Goal: Share content: Share content

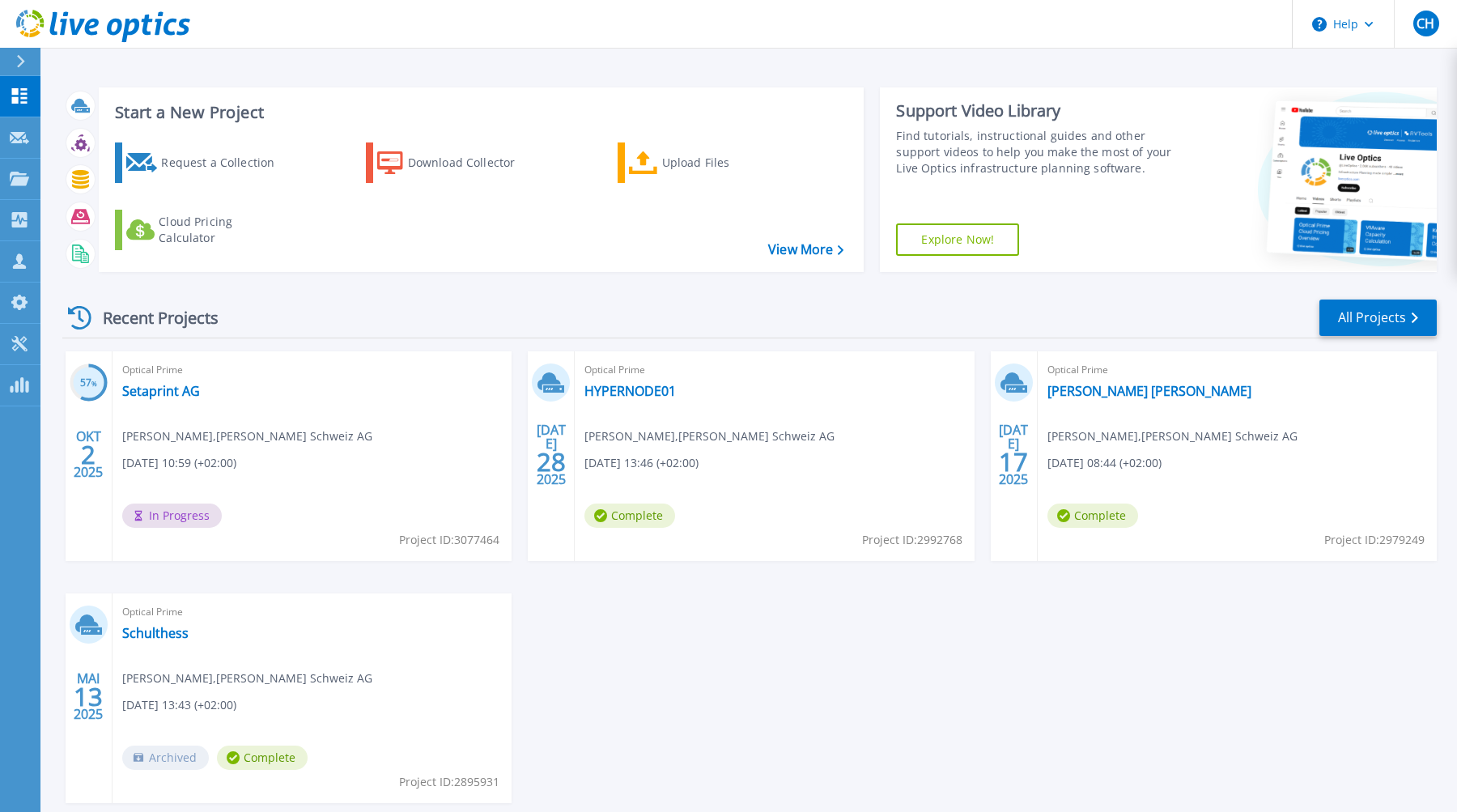
click at [406, 313] on div "Recent Projects All Projects" at bounding box center [749, 317] width 1374 height 41
click at [154, 392] on link "Setaprint AG" at bounding box center [161, 391] width 78 height 16
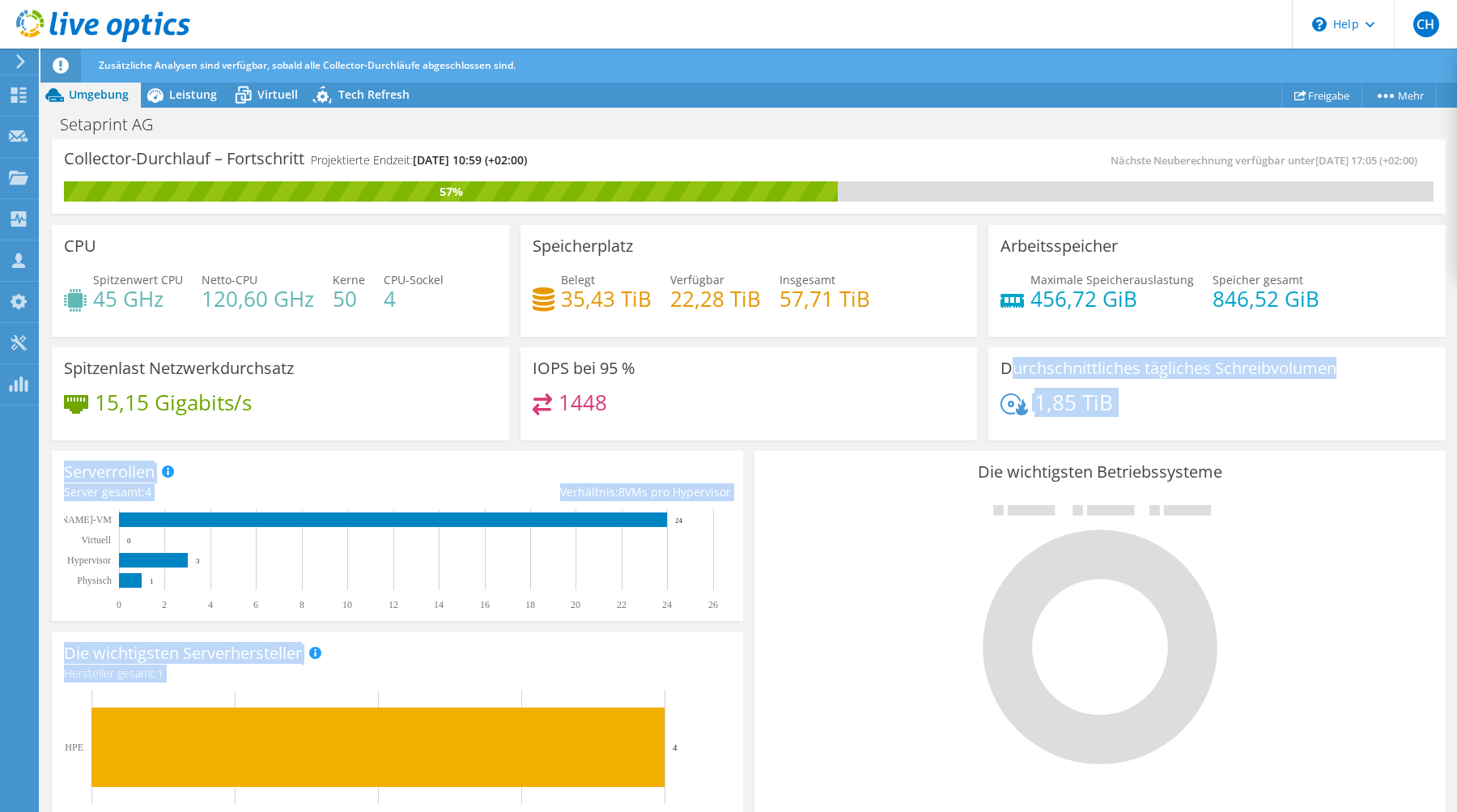
drag, startPoint x: 1013, startPoint y: 373, endPoint x: 1216, endPoint y: 441, distance: 214.1
click at [1223, 446] on section "Collector-Durchlauf – Fortschritt Projektierte Endzeit: [DATE] 10:59 (+02:00) N…" at bounding box center [748, 658] width 1416 height 1038
click at [1142, 398] on div "1,85 TiB" at bounding box center [1217, 410] width 433 height 34
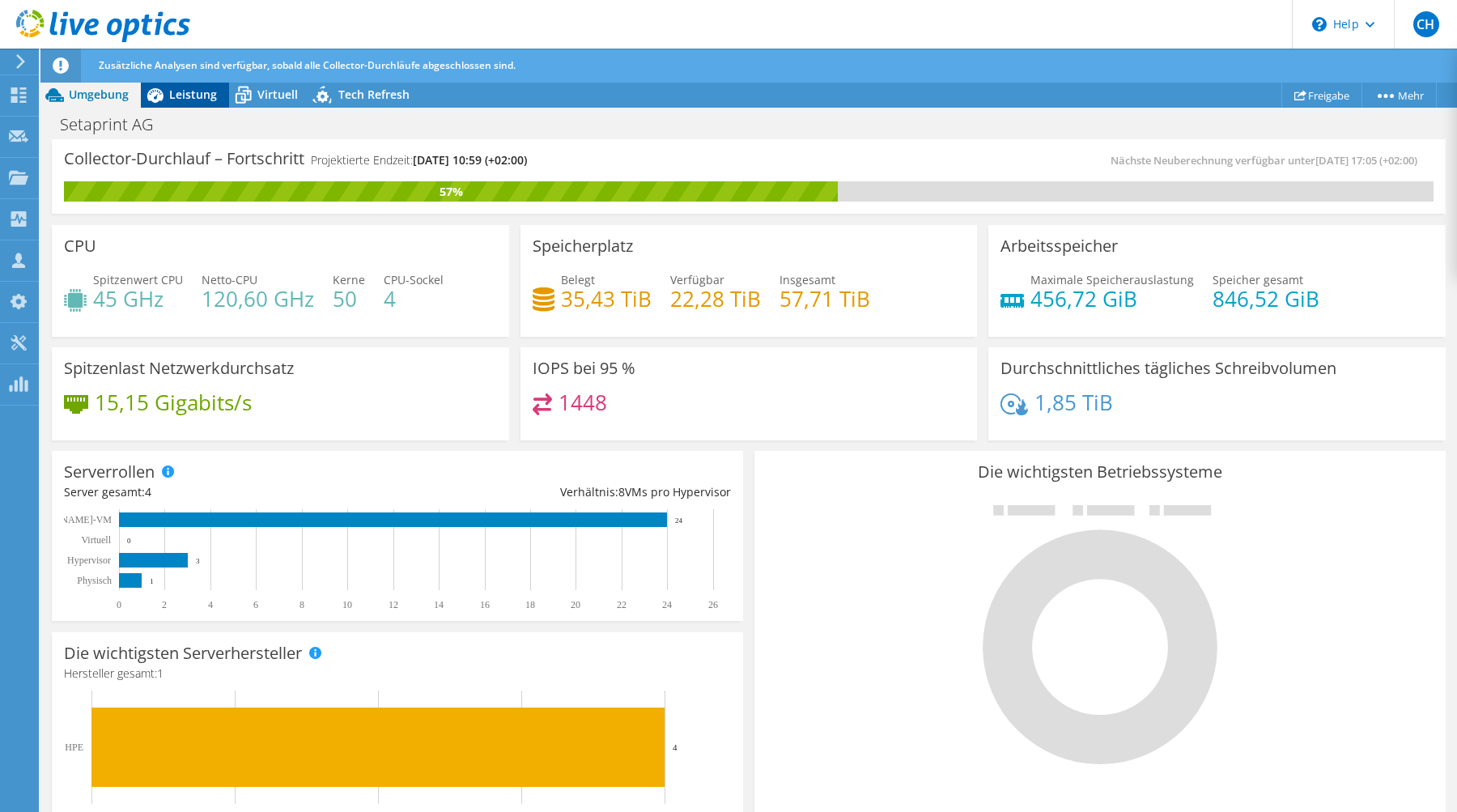
click at [198, 99] on span "Leistung" at bounding box center [193, 94] width 48 height 15
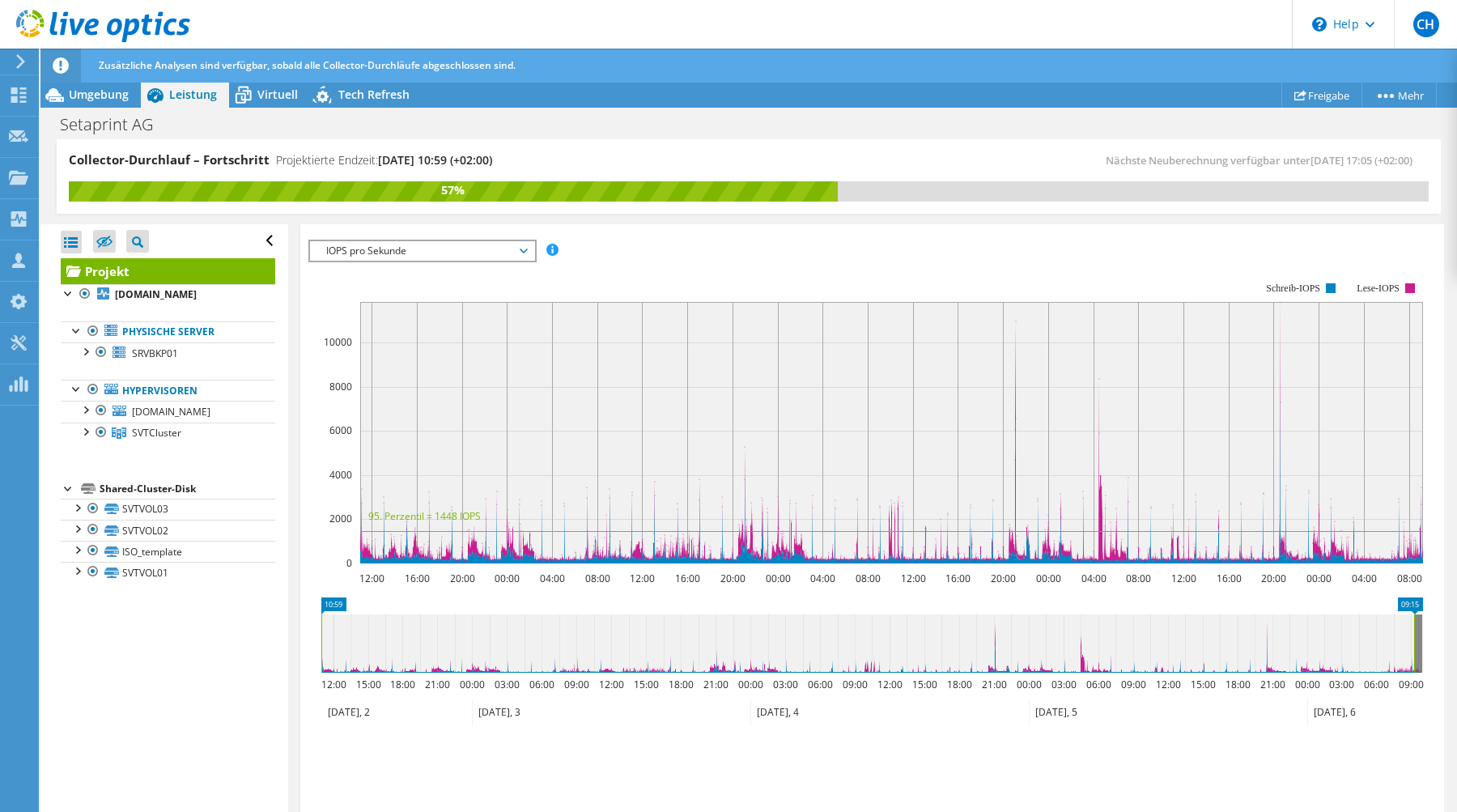
scroll to position [123, 0]
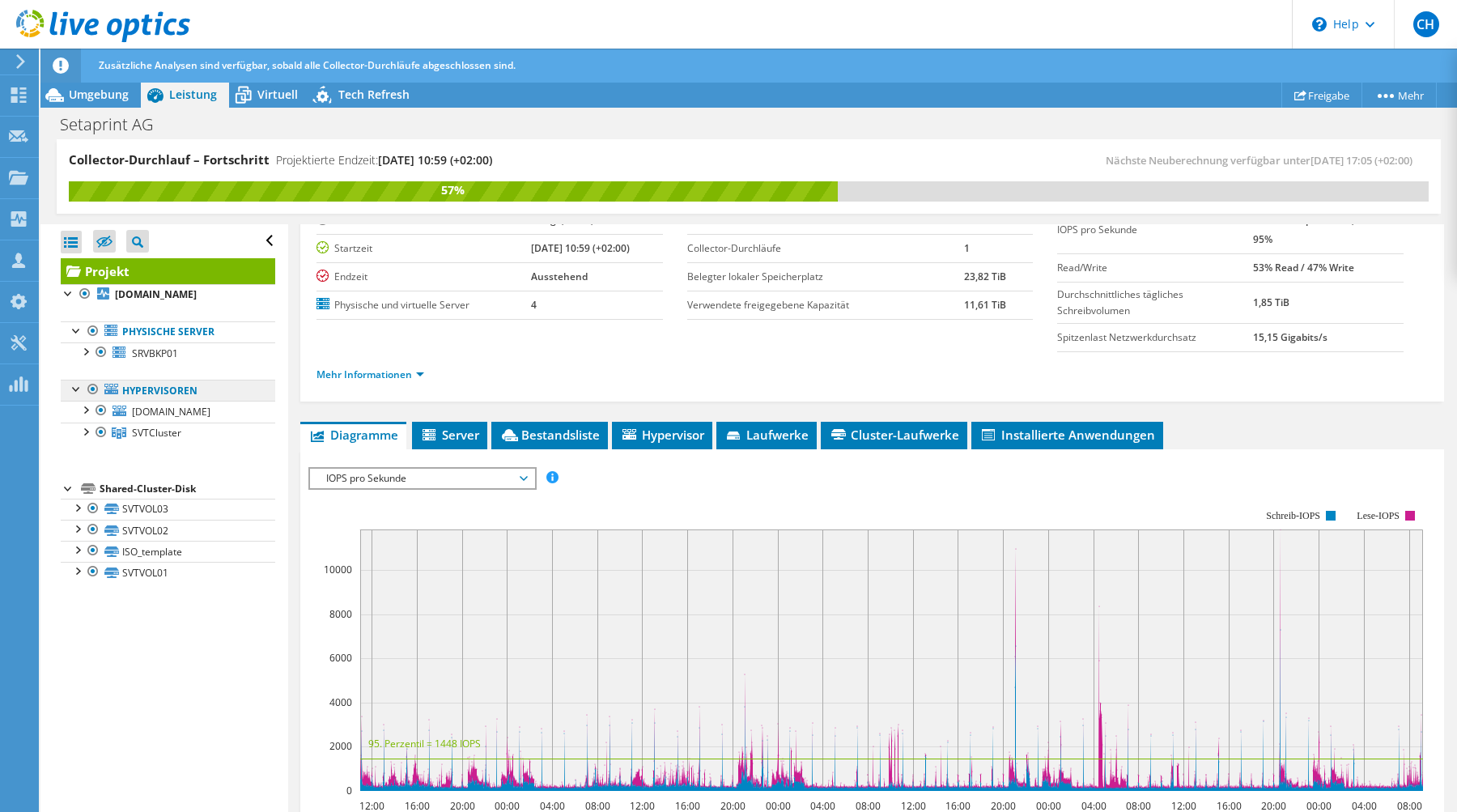
click at [202, 394] on link "Hypervisoren" at bounding box center [168, 389] width 215 height 21
click at [170, 437] on span "SVTCluster" at bounding box center [156, 432] width 50 height 14
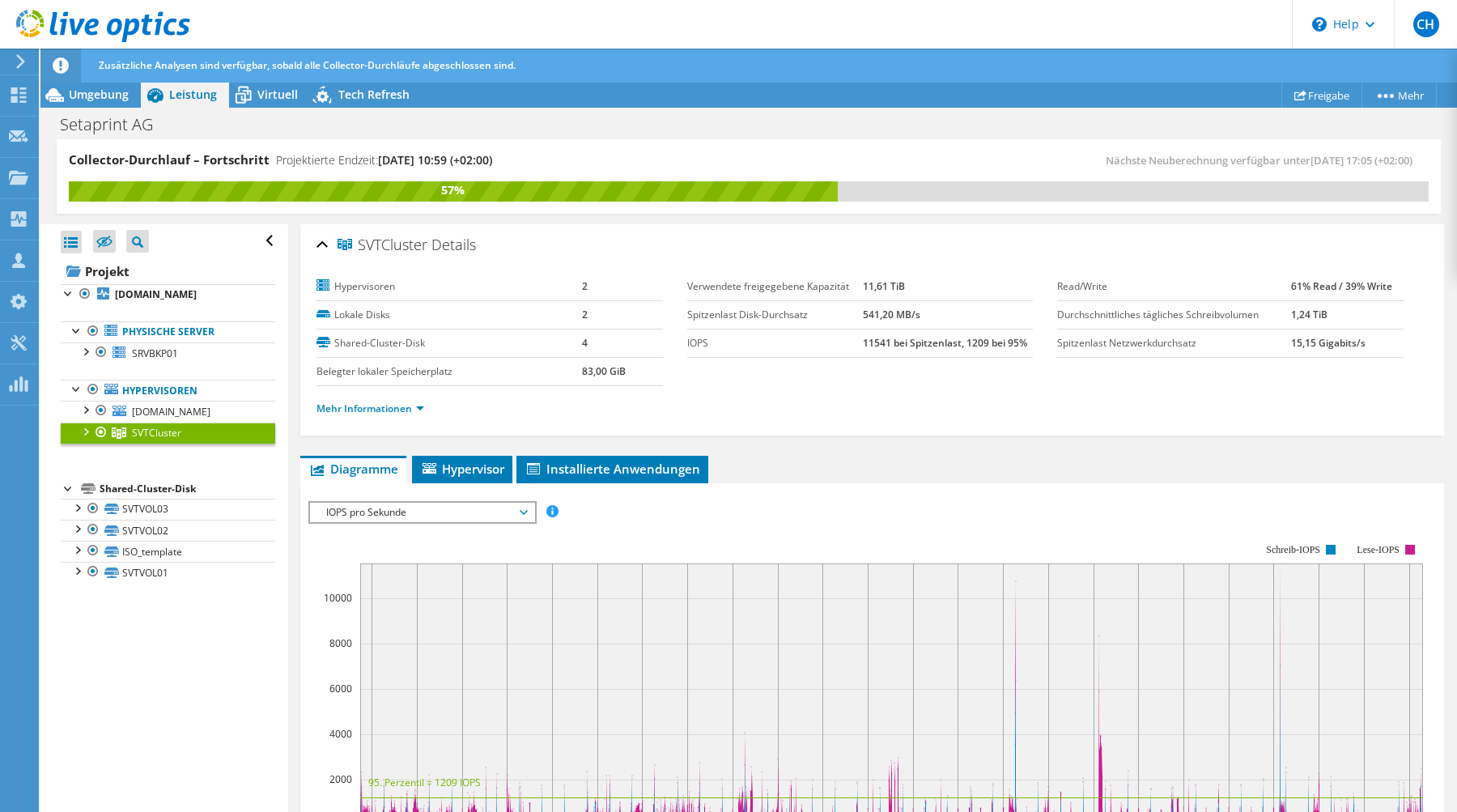
scroll to position [0, 0]
click at [163, 358] on span "SRVBKP01" at bounding box center [154, 352] width 46 height 14
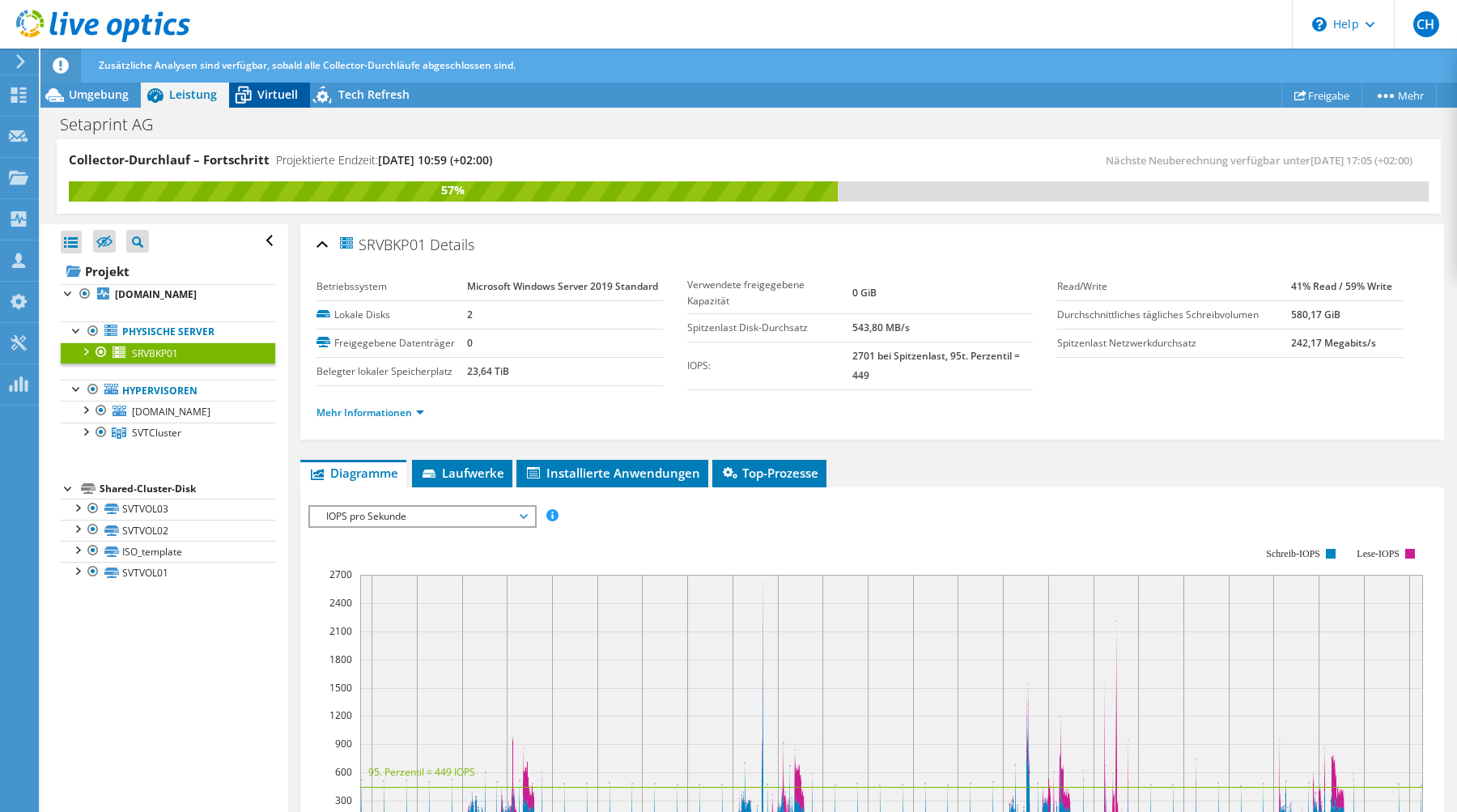
click at [273, 104] on div "Virtuell" at bounding box center [270, 95] width 81 height 26
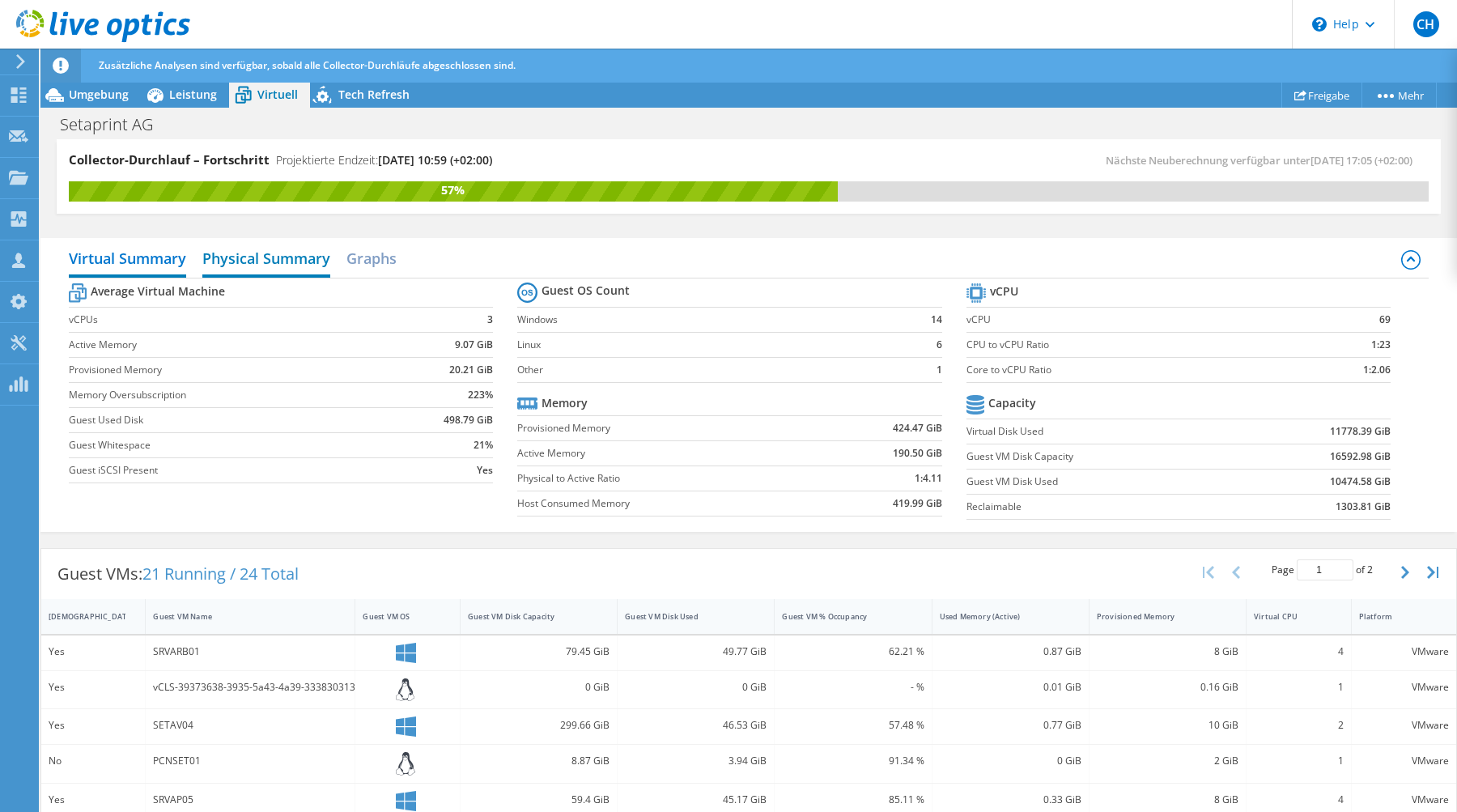
click at [291, 258] on h2 "Physical Summary" at bounding box center [266, 260] width 128 height 36
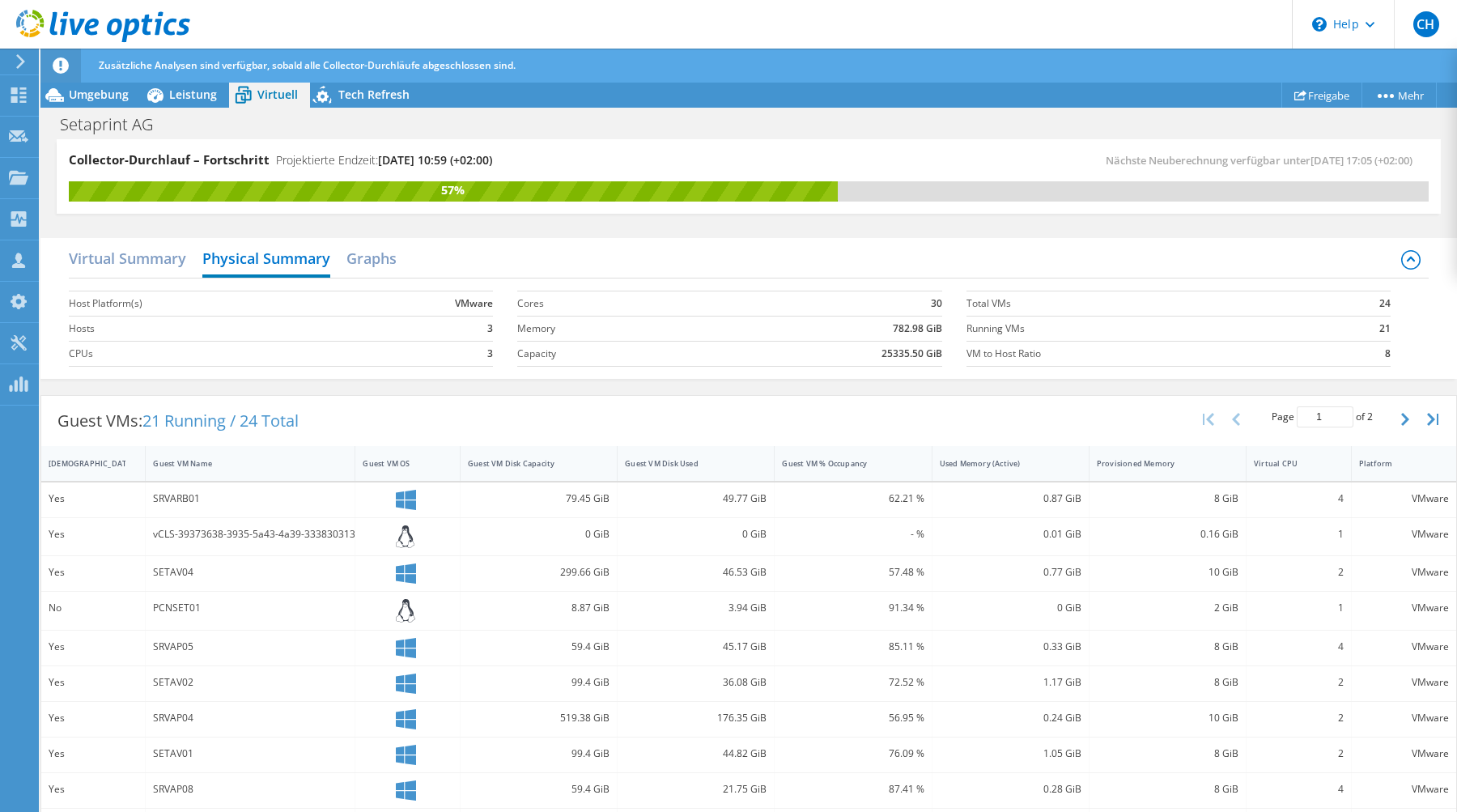
click at [400, 262] on div "Virtual Summary Physical Summary Graphs" at bounding box center [748, 260] width 1360 height 36
click at [370, 267] on h2 "Graphs" at bounding box center [371, 260] width 50 height 36
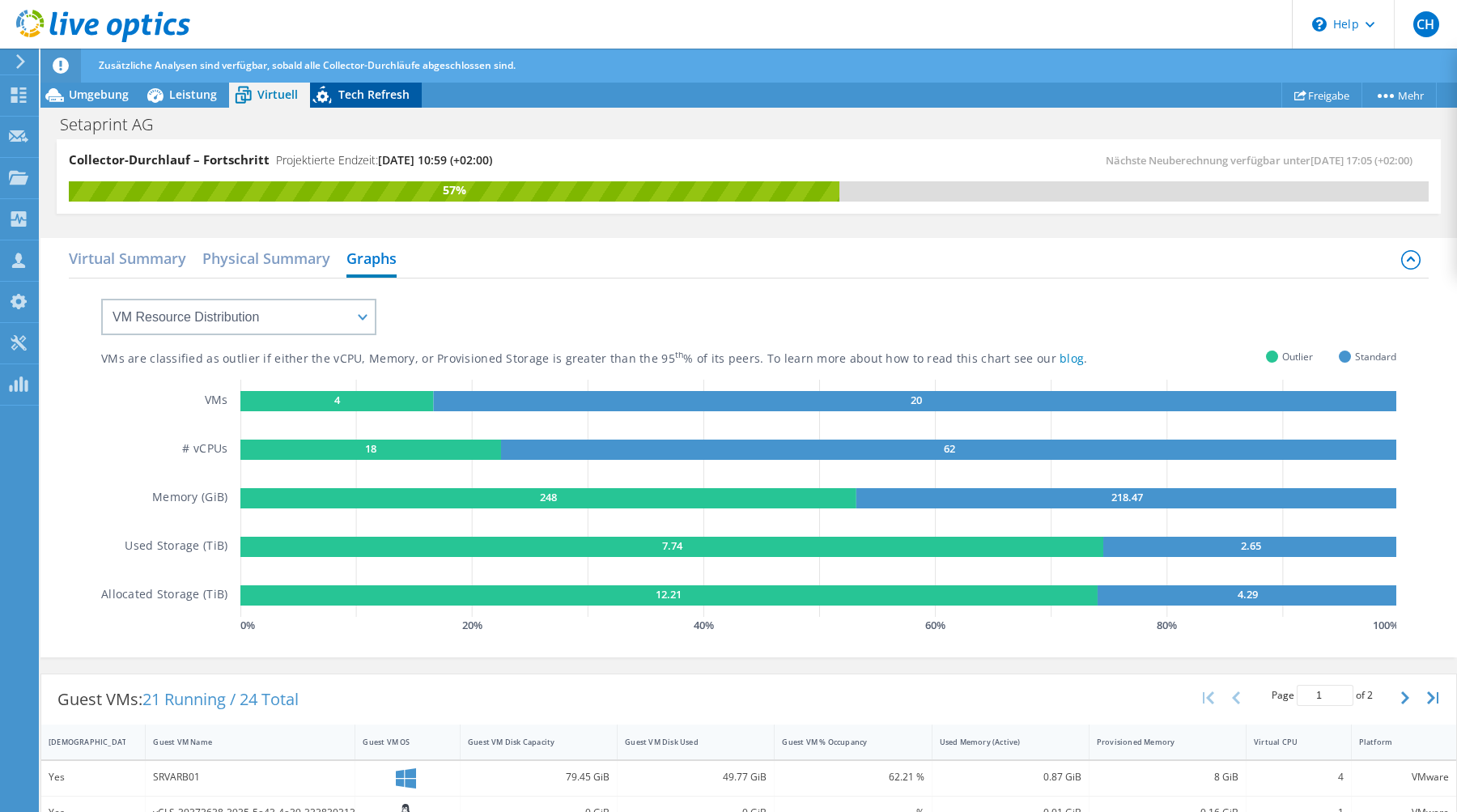
click at [356, 91] on span "Tech Refresh" at bounding box center [373, 94] width 71 height 15
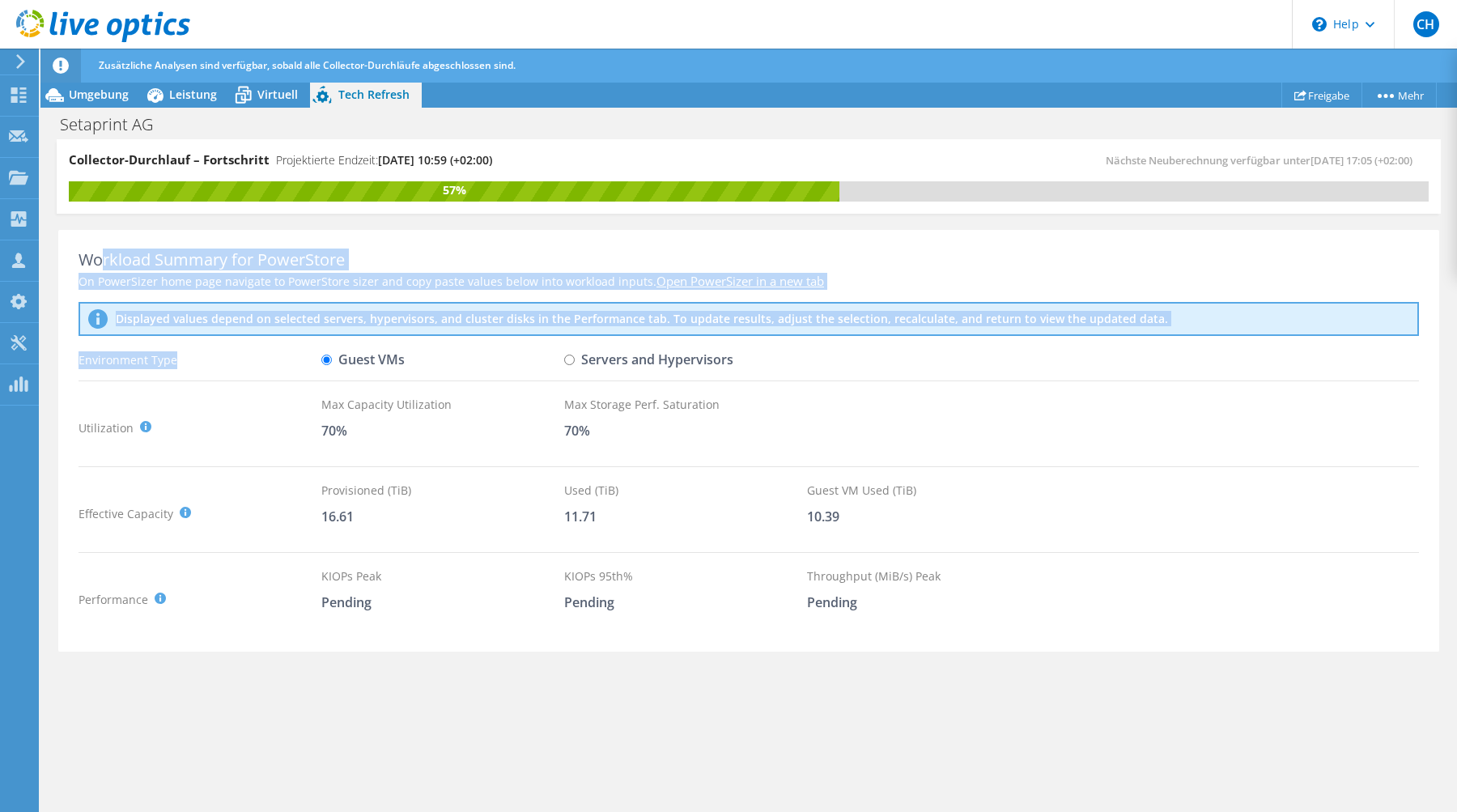
drag, startPoint x: 99, startPoint y: 265, endPoint x: 334, endPoint y: 357, distance: 252.4
click at [334, 357] on div "Workload Summary for PowerStore On PowerSizer home page navigate to PowerStore …" at bounding box center [749, 441] width 1381 height 423
click at [285, 323] on p "Displayed values depend on selected servers, hypervisors, and cluster disks in …" at bounding box center [499, 319] width 769 height 14
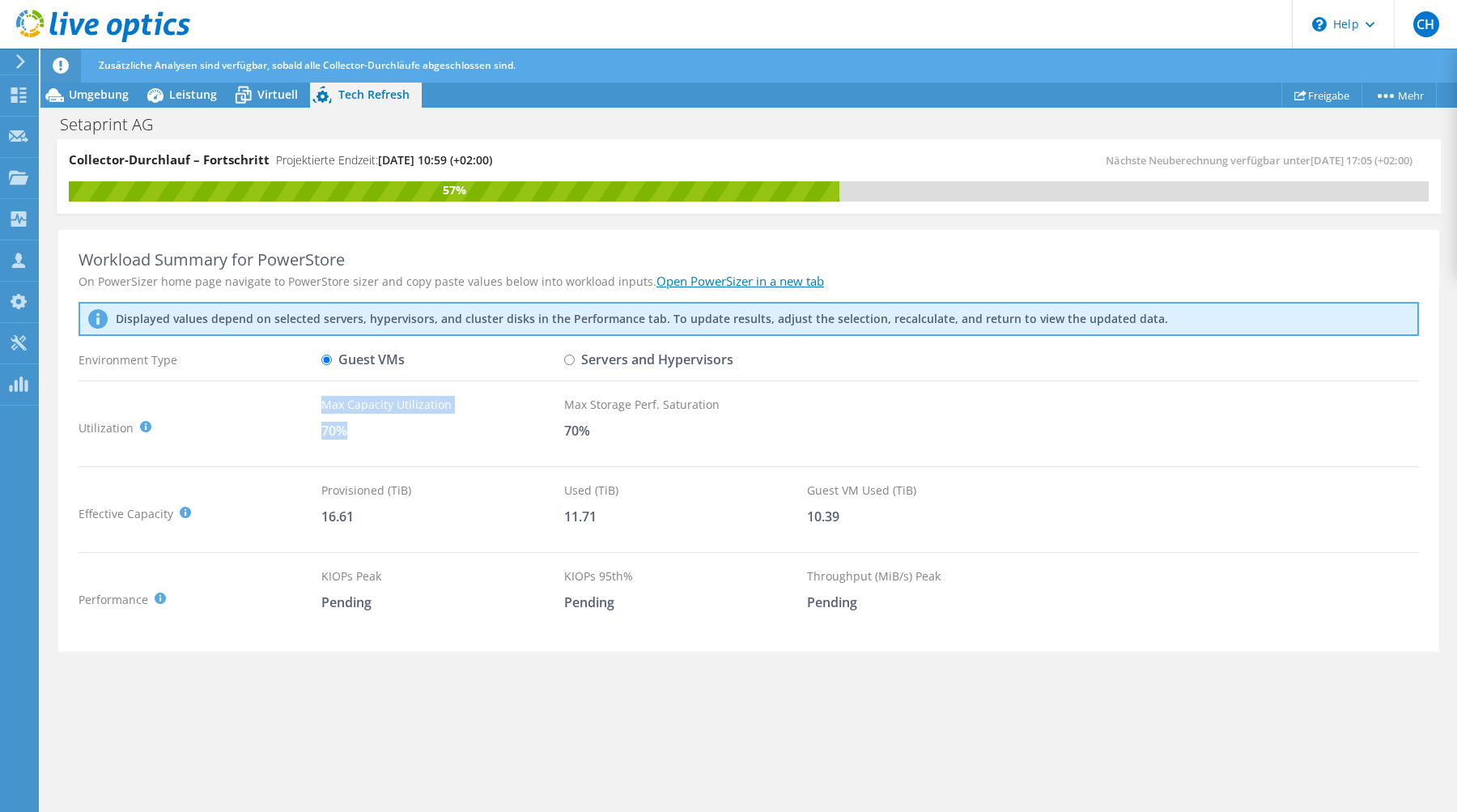
drag, startPoint x: 325, startPoint y: 397, endPoint x: 357, endPoint y: 439, distance: 52.8
click at [357, 439] on div "Max Capacity Utilization 70%" at bounding box center [442, 427] width 243 height 64
click at [357, 439] on div "70%" at bounding box center [442, 431] width 243 height 18
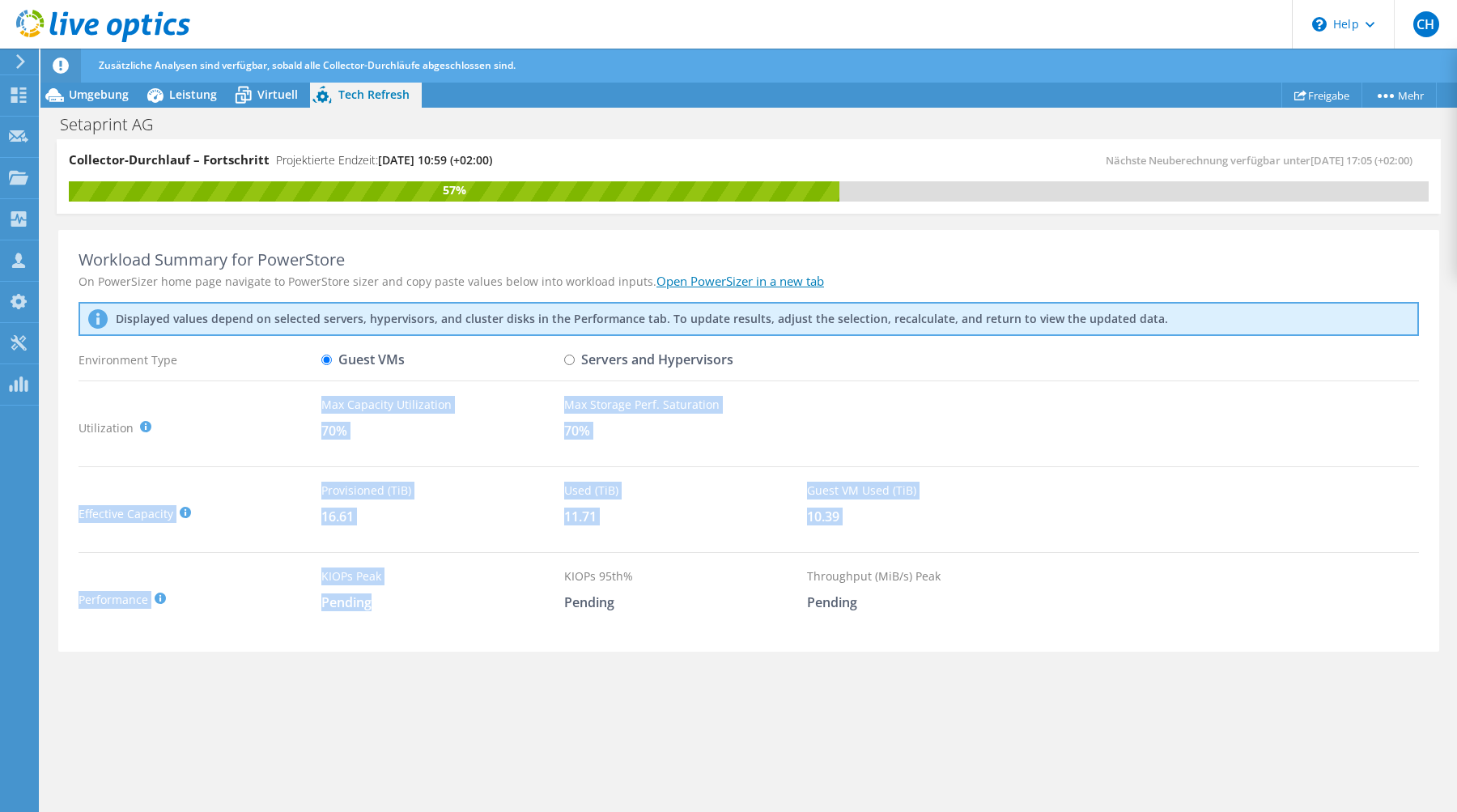
drag, startPoint x: 306, startPoint y: 414, endPoint x: 458, endPoint y: 661, distance: 290.0
click at [458, 661] on div "Collector-Durchlauf – Fortschritt Projektierte Endzeit: [DATE] 10:59 (+02:00) N…" at bounding box center [748, 476] width 1416 height 674
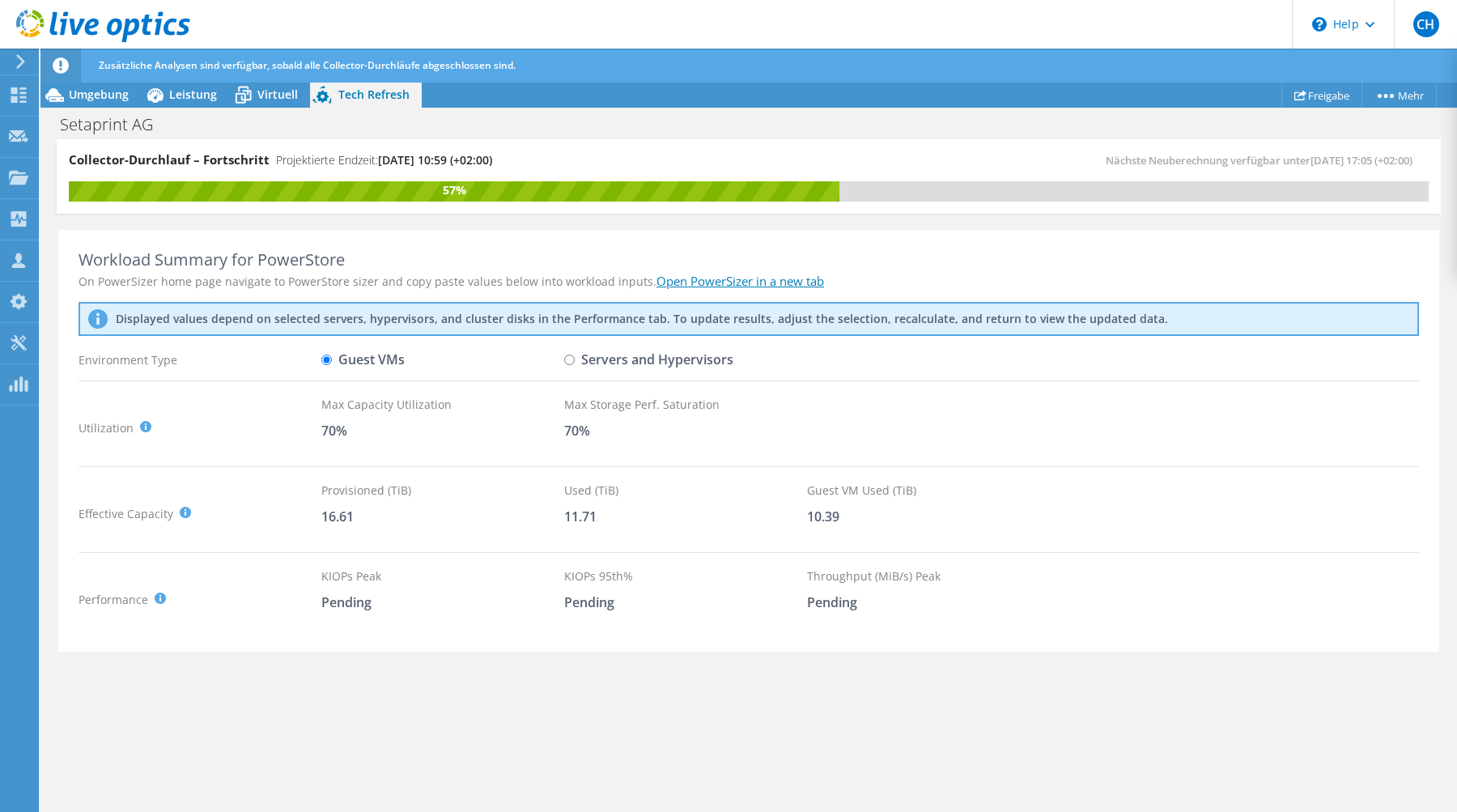
click at [566, 360] on input "Servers and Hypervisors" at bounding box center [570, 360] width 11 height 11
radio input "true"
radio input "false"
click at [90, 91] on span "Umgebung" at bounding box center [98, 94] width 60 height 15
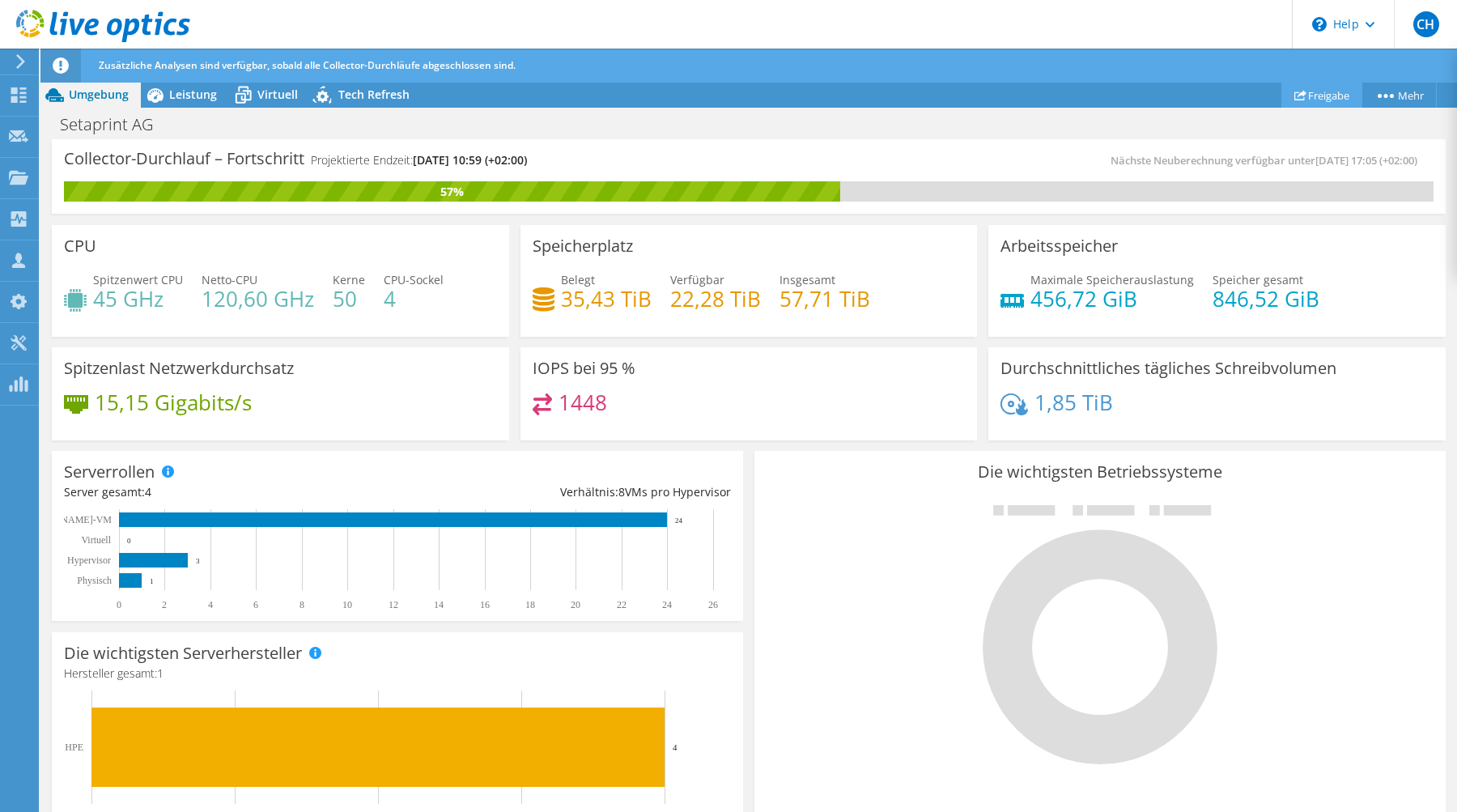
click at [1315, 103] on link "Freigabe" at bounding box center [1322, 96] width 81 height 25
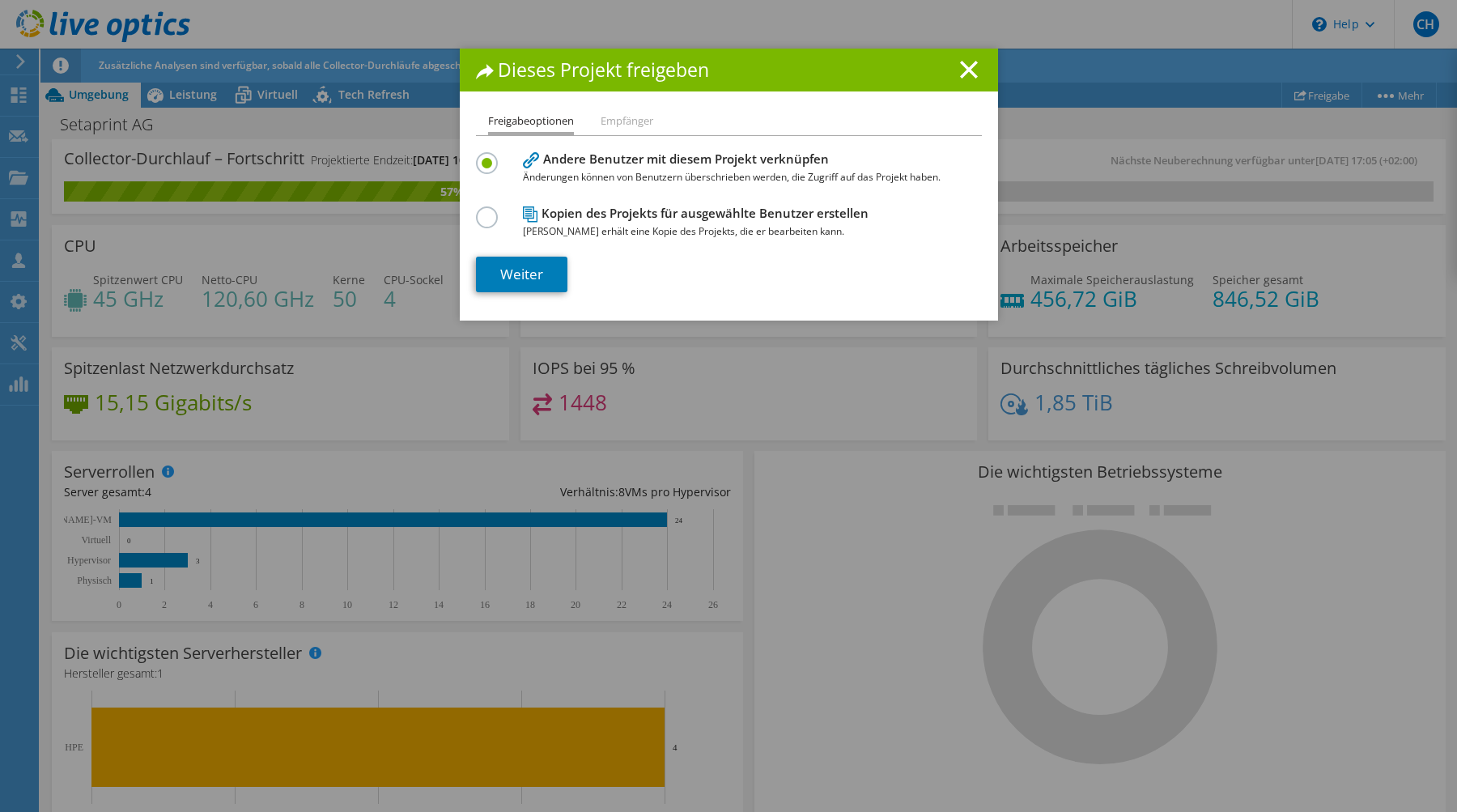
click at [634, 122] on li "Empfänger" at bounding box center [627, 122] width 52 height 20
click at [626, 116] on li "Empfänger" at bounding box center [627, 122] width 52 height 20
click at [544, 264] on link "Weiter" at bounding box center [521, 275] width 91 height 36
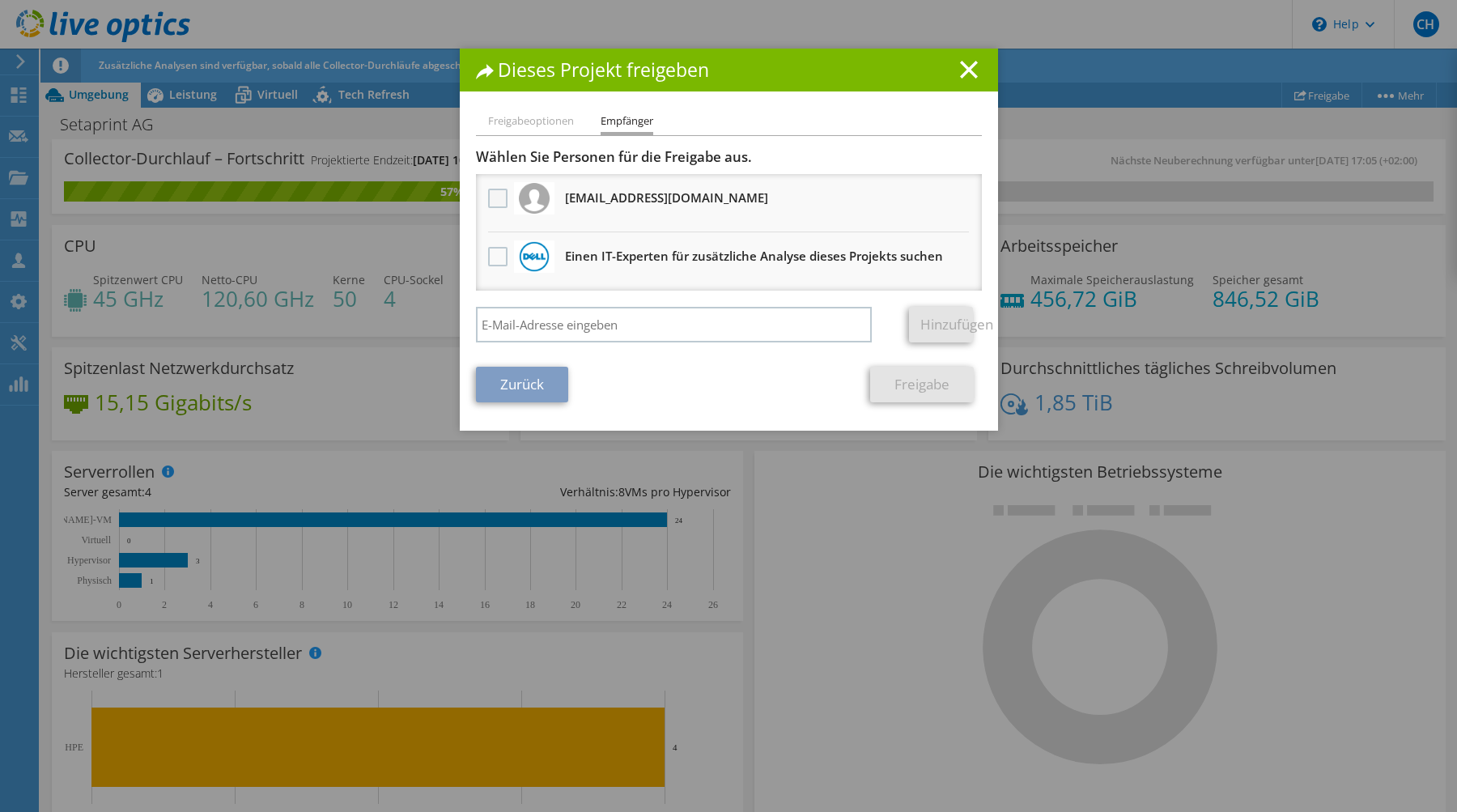
click at [499, 208] on label at bounding box center [499, 198] width 23 height 20
click at [0, 0] on input "checkbox" at bounding box center [0, 0] width 0 height 0
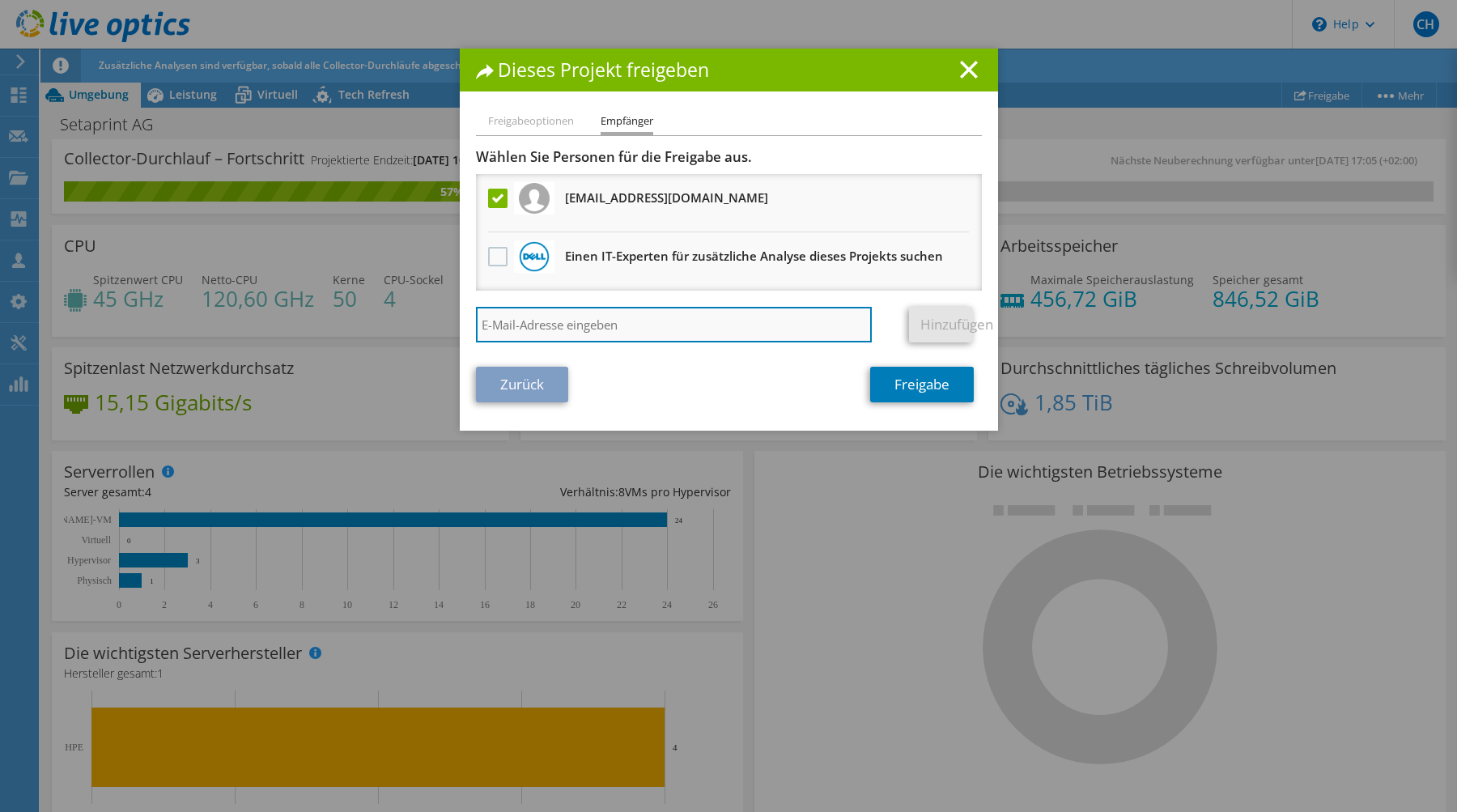
click at [508, 329] on input "search" at bounding box center [674, 324] width 397 height 36
paste input "[PERSON_NAME][EMAIL_ADDRESS][DOMAIN_NAME]"
type input "[PERSON_NAME][EMAIL_ADDRESS][DOMAIN_NAME]"
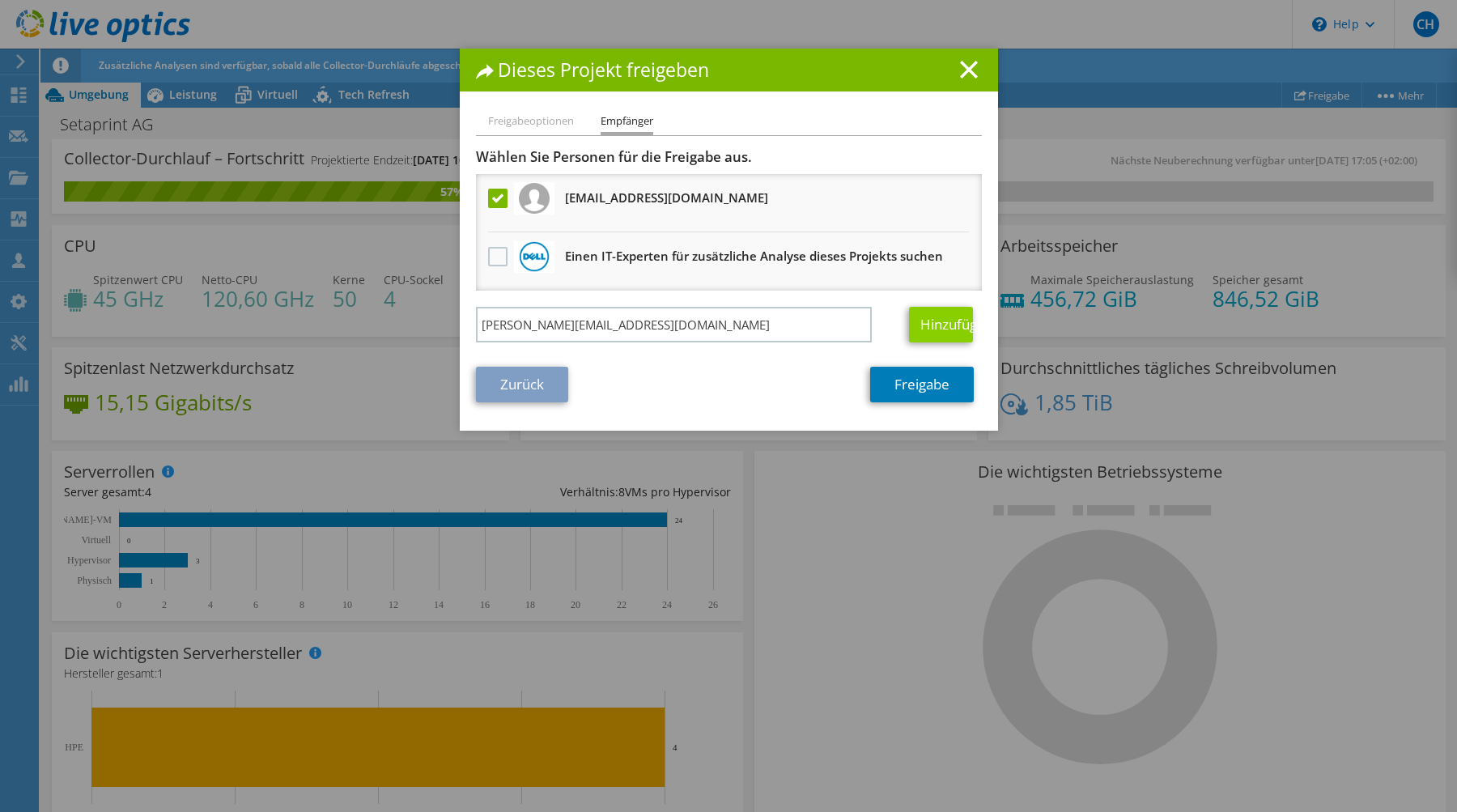
click at [916, 324] on link "Hinzufügen" at bounding box center [940, 324] width 64 height 36
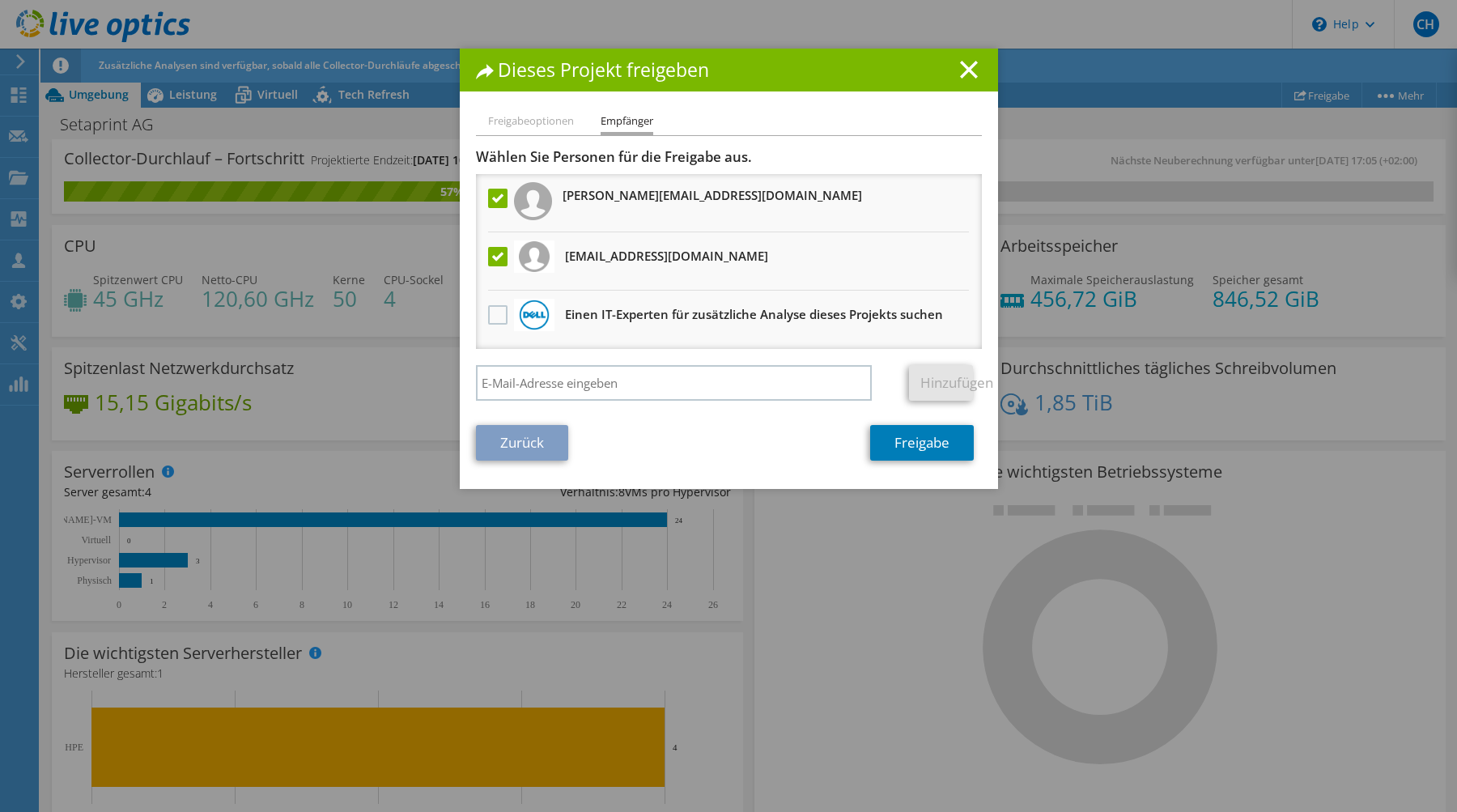
click at [973, 58] on div "Dieses Projekt freigeben" at bounding box center [728, 70] width 538 height 43
click at [967, 72] on line at bounding box center [969, 69] width 16 height 16
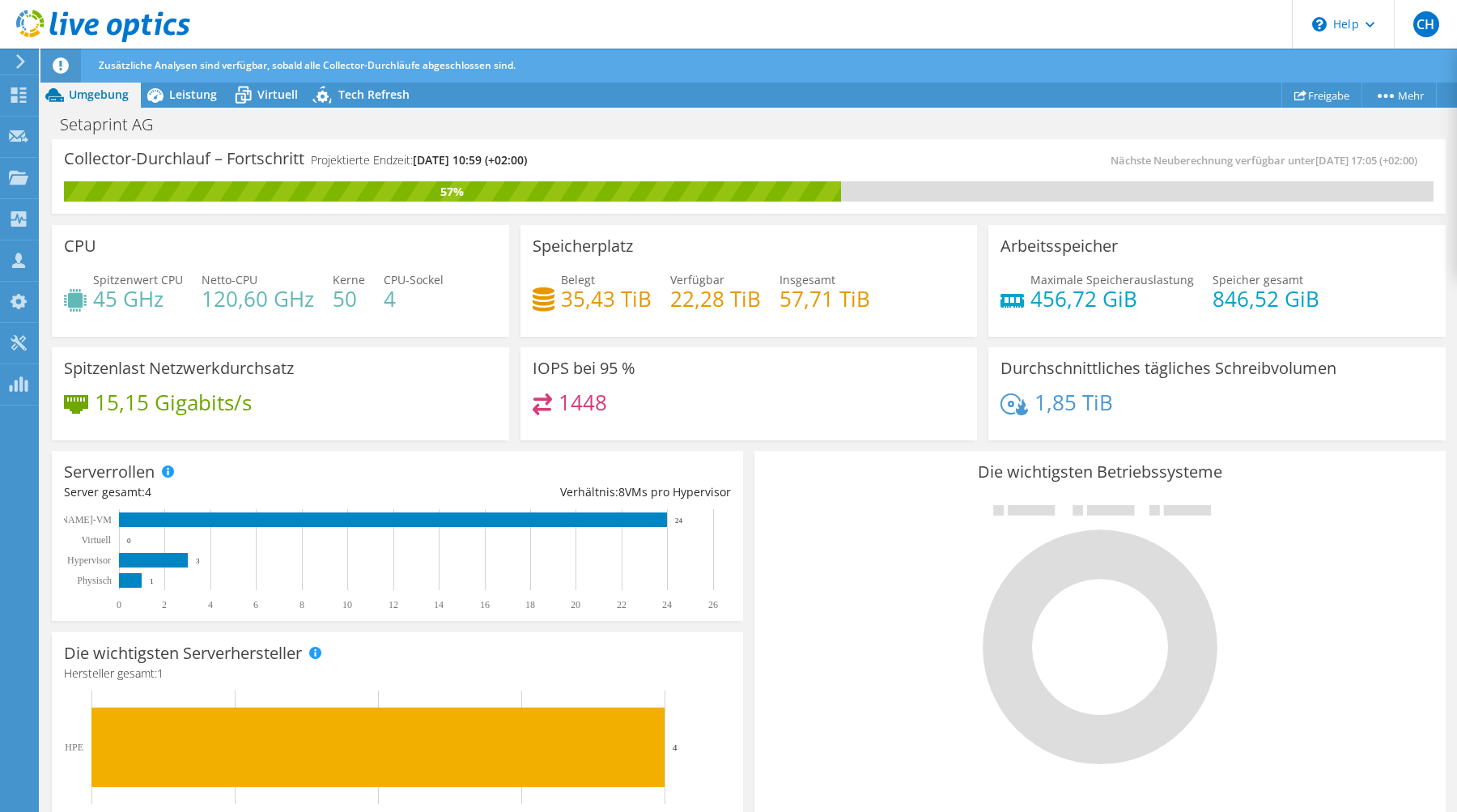
click at [566, 302] on h4 "35,43 TiB" at bounding box center [606, 298] width 91 height 18
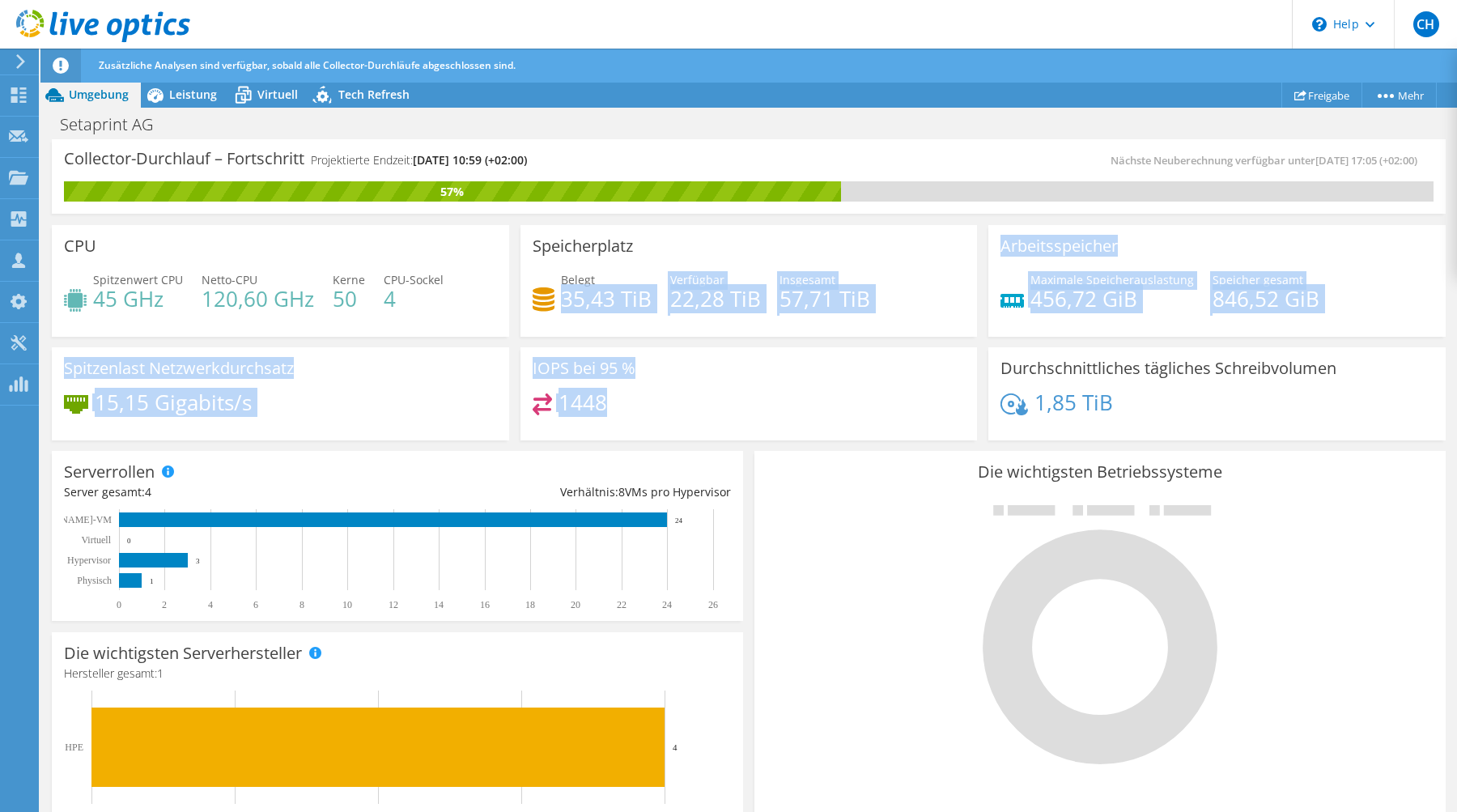
drag, startPoint x: 565, startPoint y: 302, endPoint x: 930, endPoint y: 421, distance: 383.9
click at [926, 417] on div "CPU Spitzenwert CPU 45 GHz Netto-CPU 120,60 GHz Kerne 50 CPU-Sockel 4 Speicherp…" at bounding box center [748, 332] width 1406 height 226
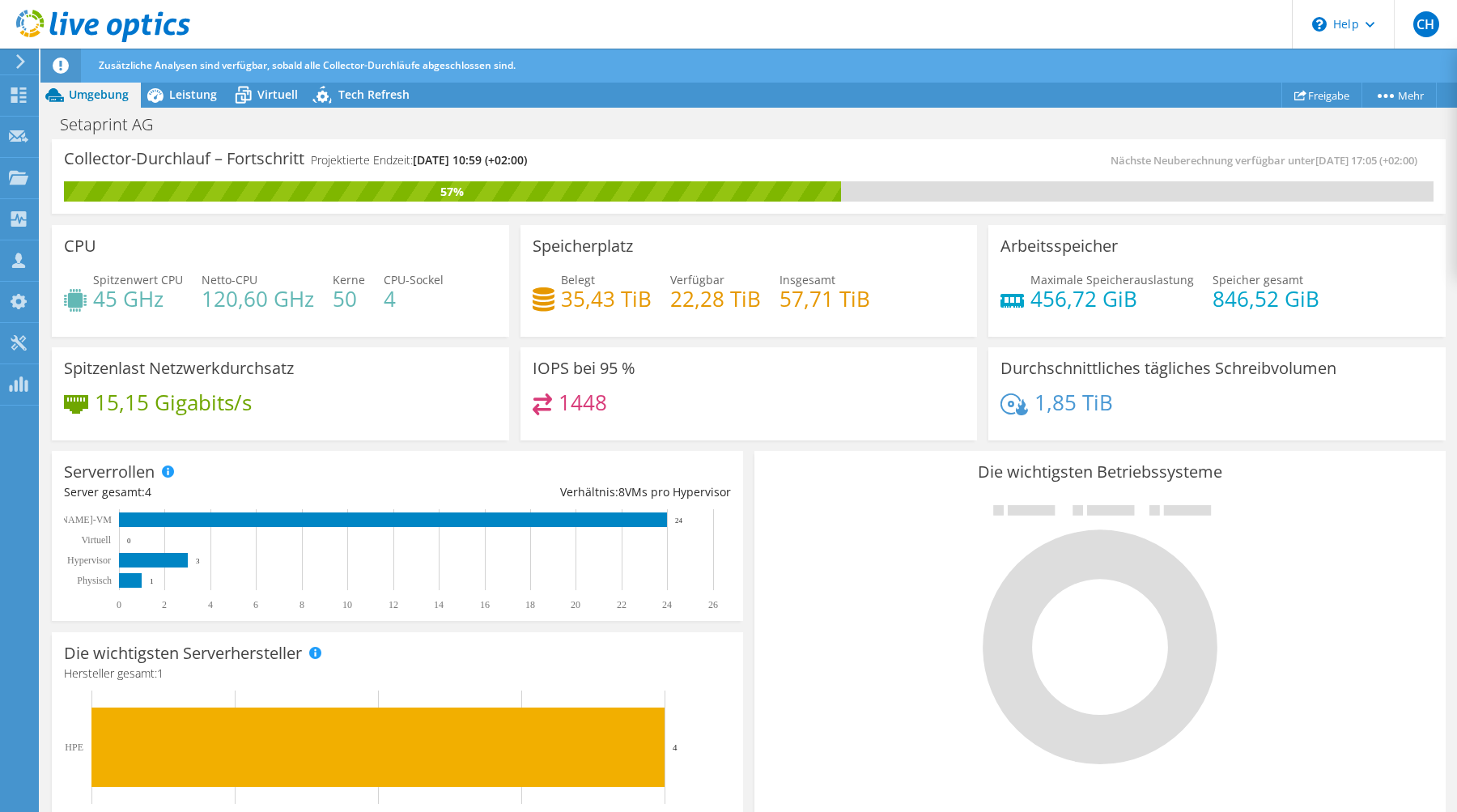
click at [1152, 428] on div "Durchschnittliches tägliches Schreibvolumen 1,85 TiB" at bounding box center [1216, 394] width 457 height 94
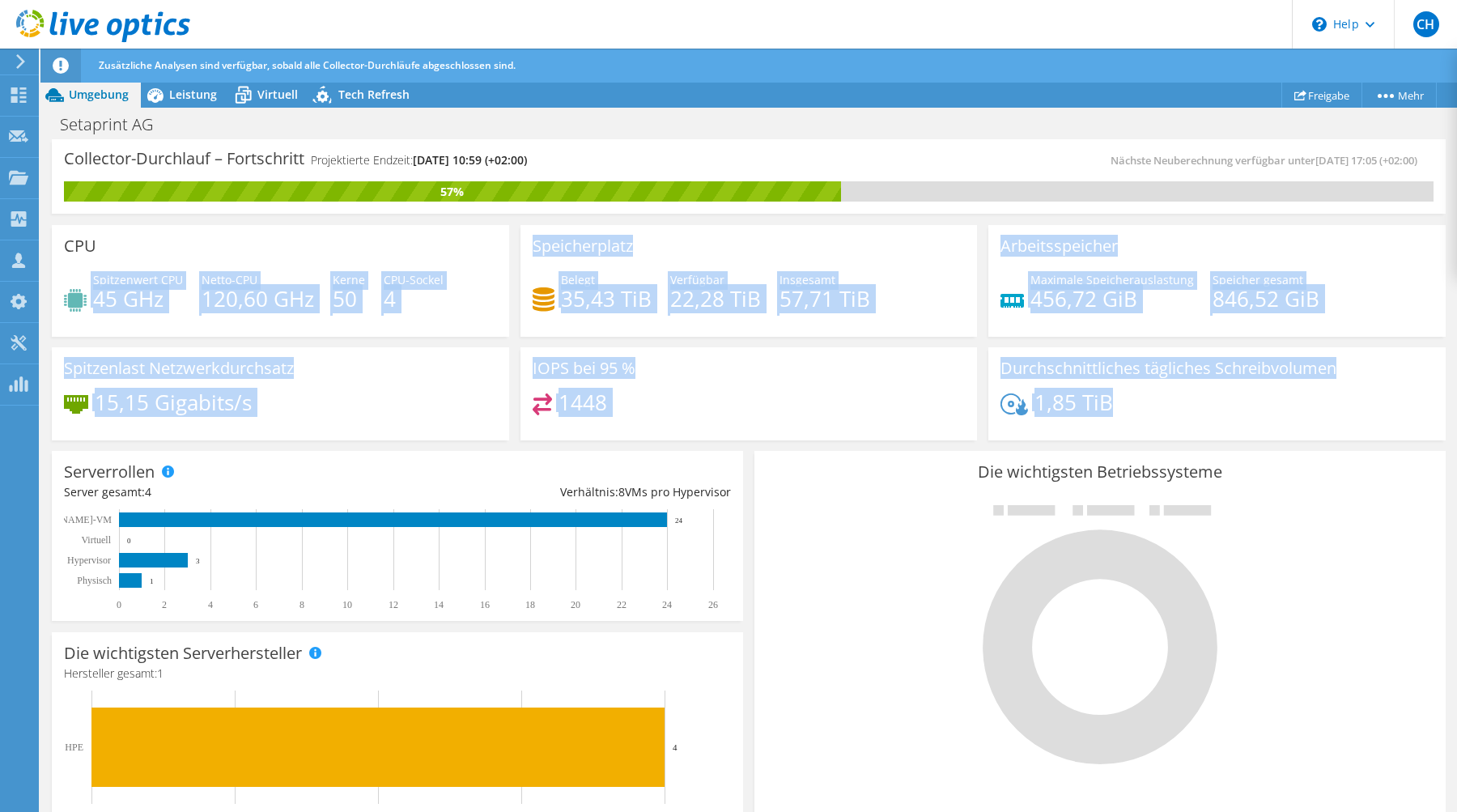
drag, startPoint x: 1178, startPoint y: 424, endPoint x: 116, endPoint y: 262, distance: 1074.3
click at [115, 262] on div "CPU Spitzenwert CPU 45 GHz Netto-CPU 120,60 GHz Kerne 50 CPU-Sockel 4 Speicherp…" at bounding box center [748, 332] width 1406 height 226
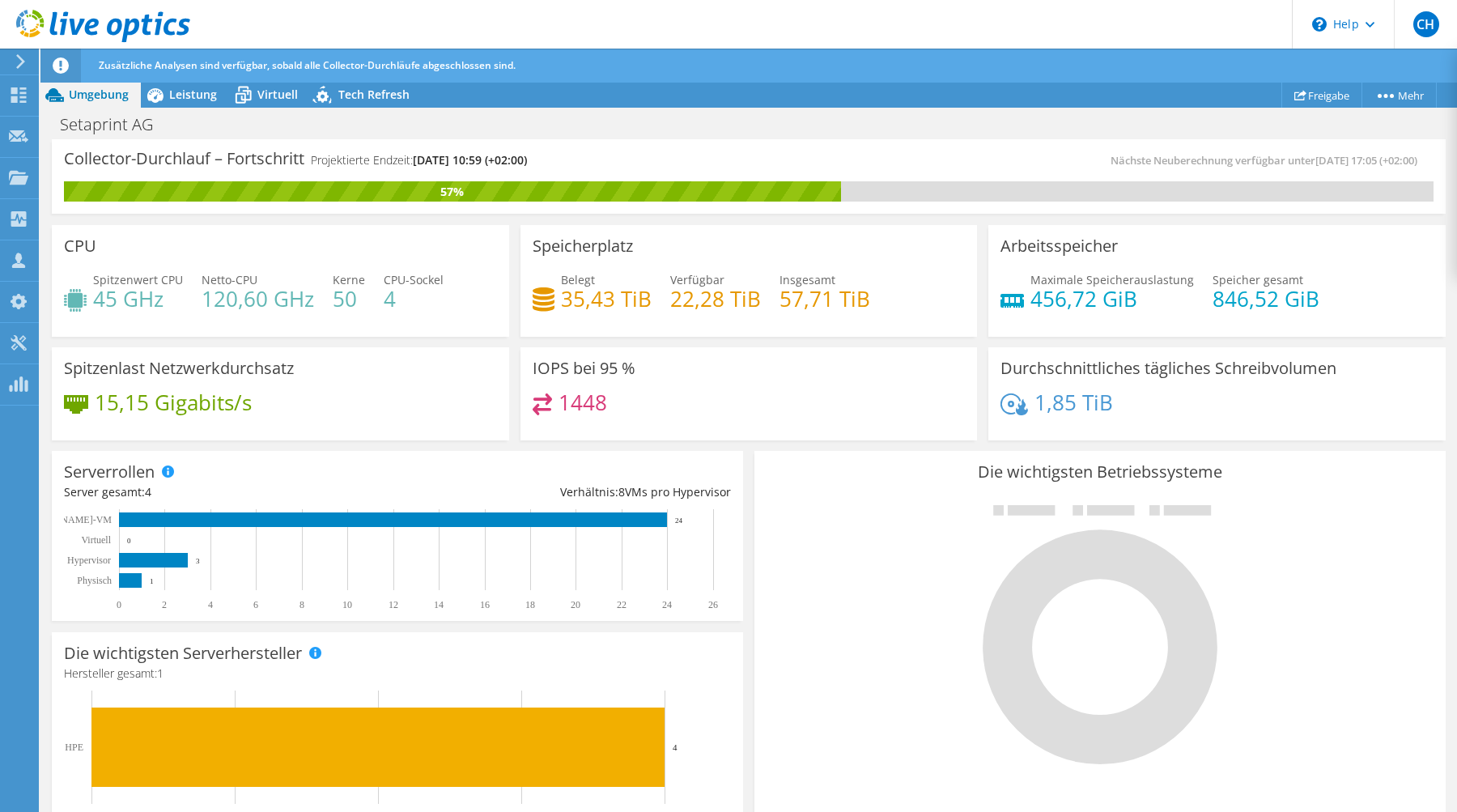
click at [136, 263] on div "CPU Spitzenwert CPU 45 GHz Netto-CPU 120,60 GHz Kerne 50 CPU-Sockel 4" at bounding box center [279, 281] width 457 height 112
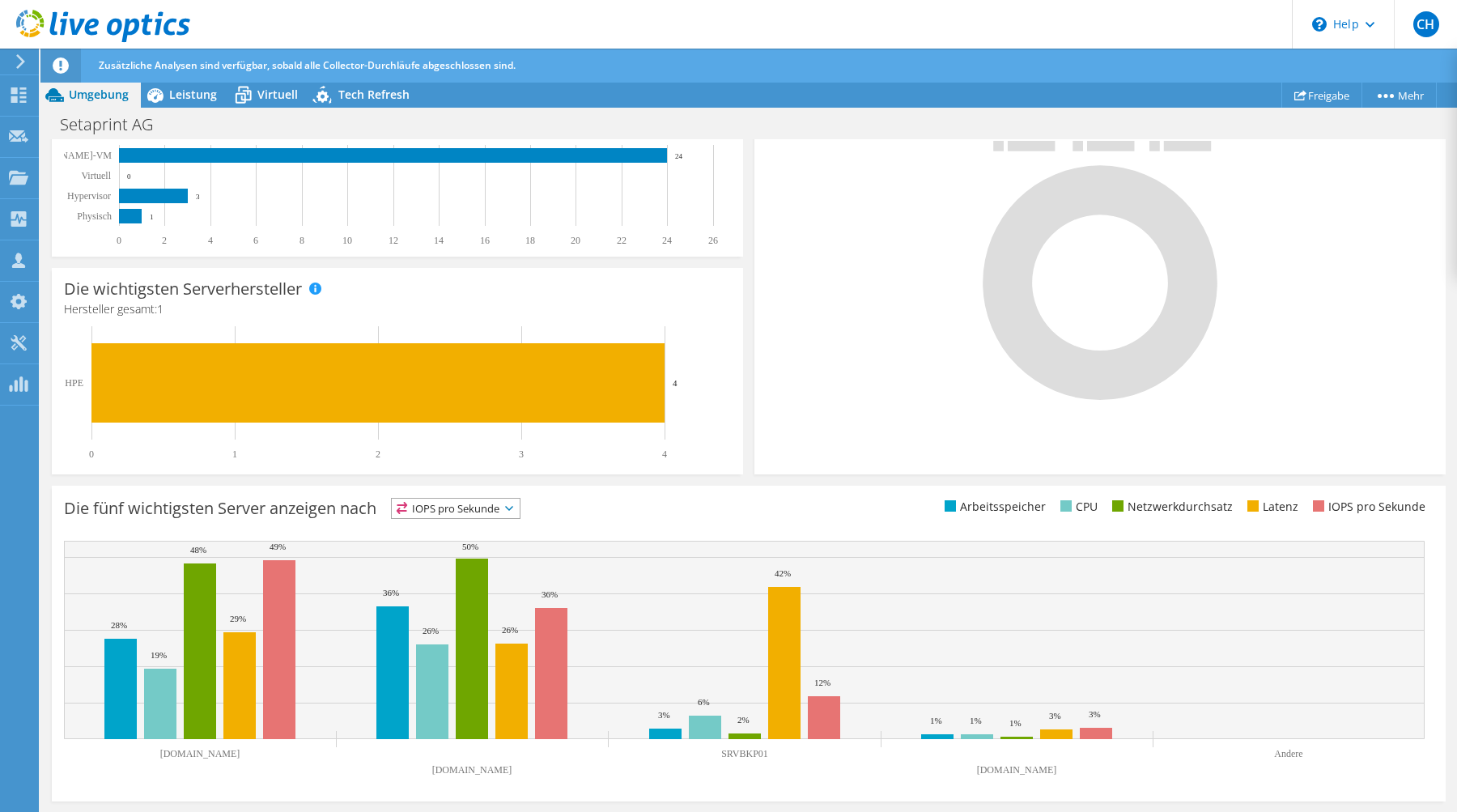
scroll to position [363, 0]
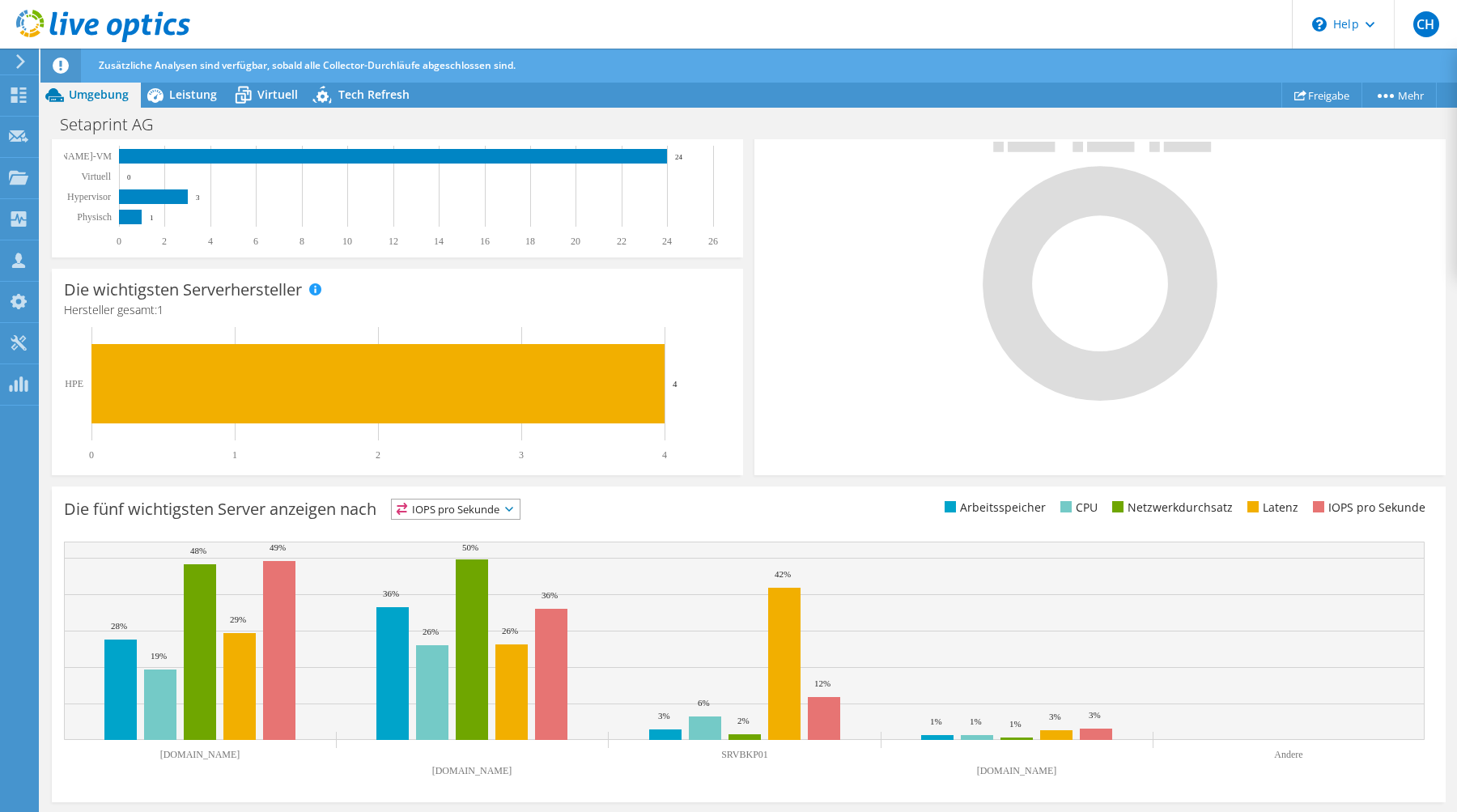
click at [98, 509] on h3 "Die fünf wichtigsten Server anzeigen nach" at bounding box center [220, 509] width 313 height 0
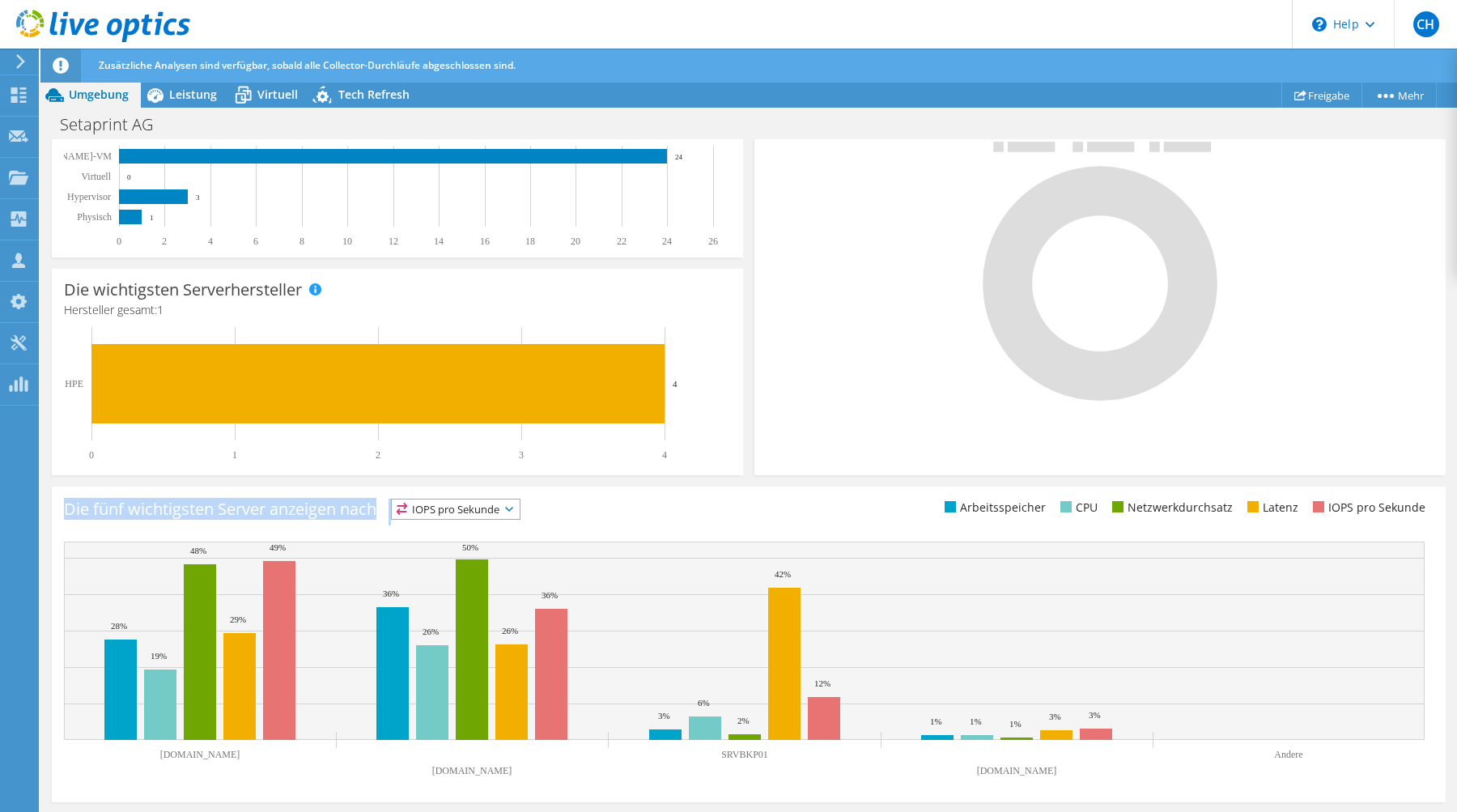
click at [98, 509] on h3 "Die fünf wichtigsten Server anzeigen nach" at bounding box center [220, 509] width 313 height 0
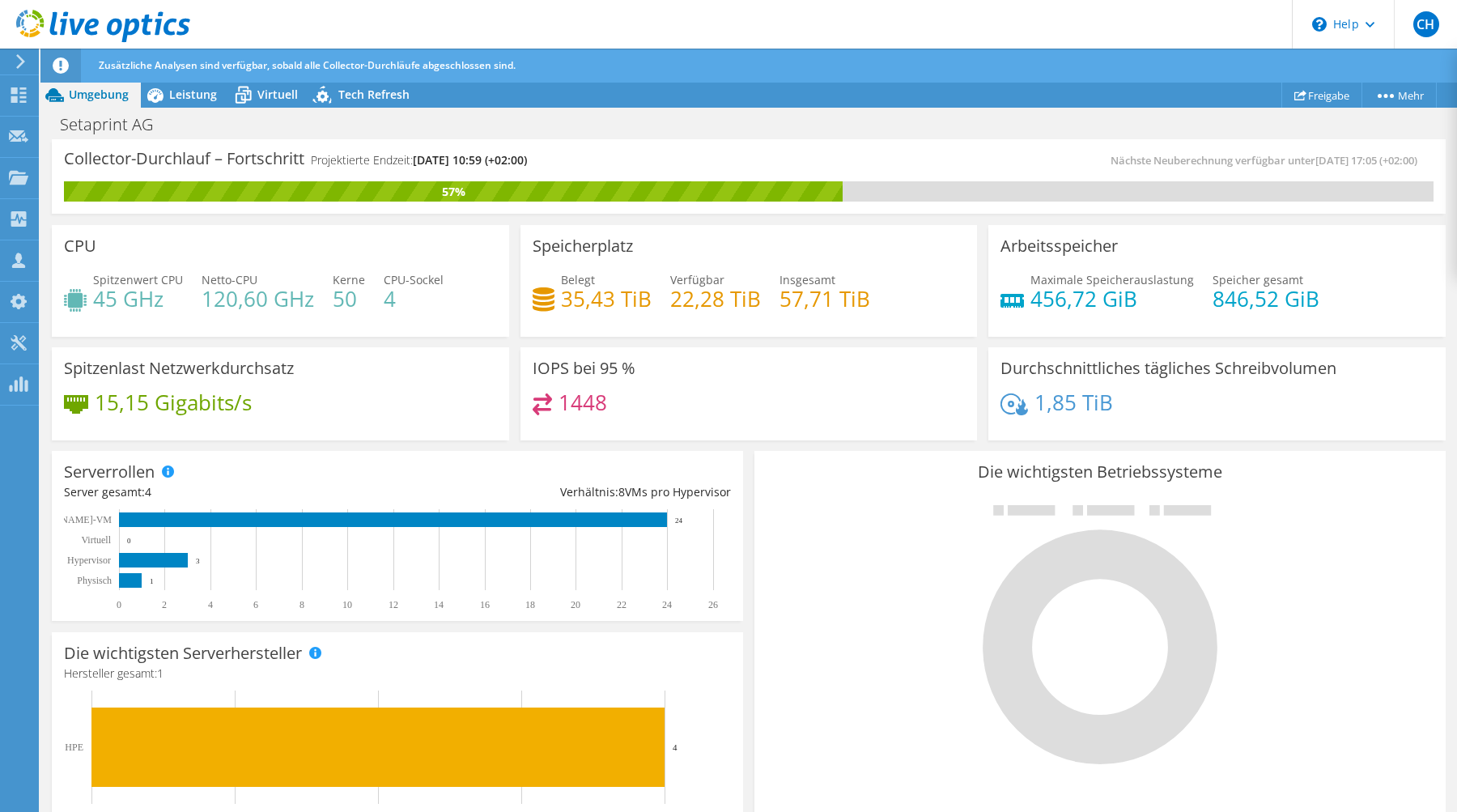
scroll to position [0, 0]
